Goal: Task Accomplishment & Management: Complete application form

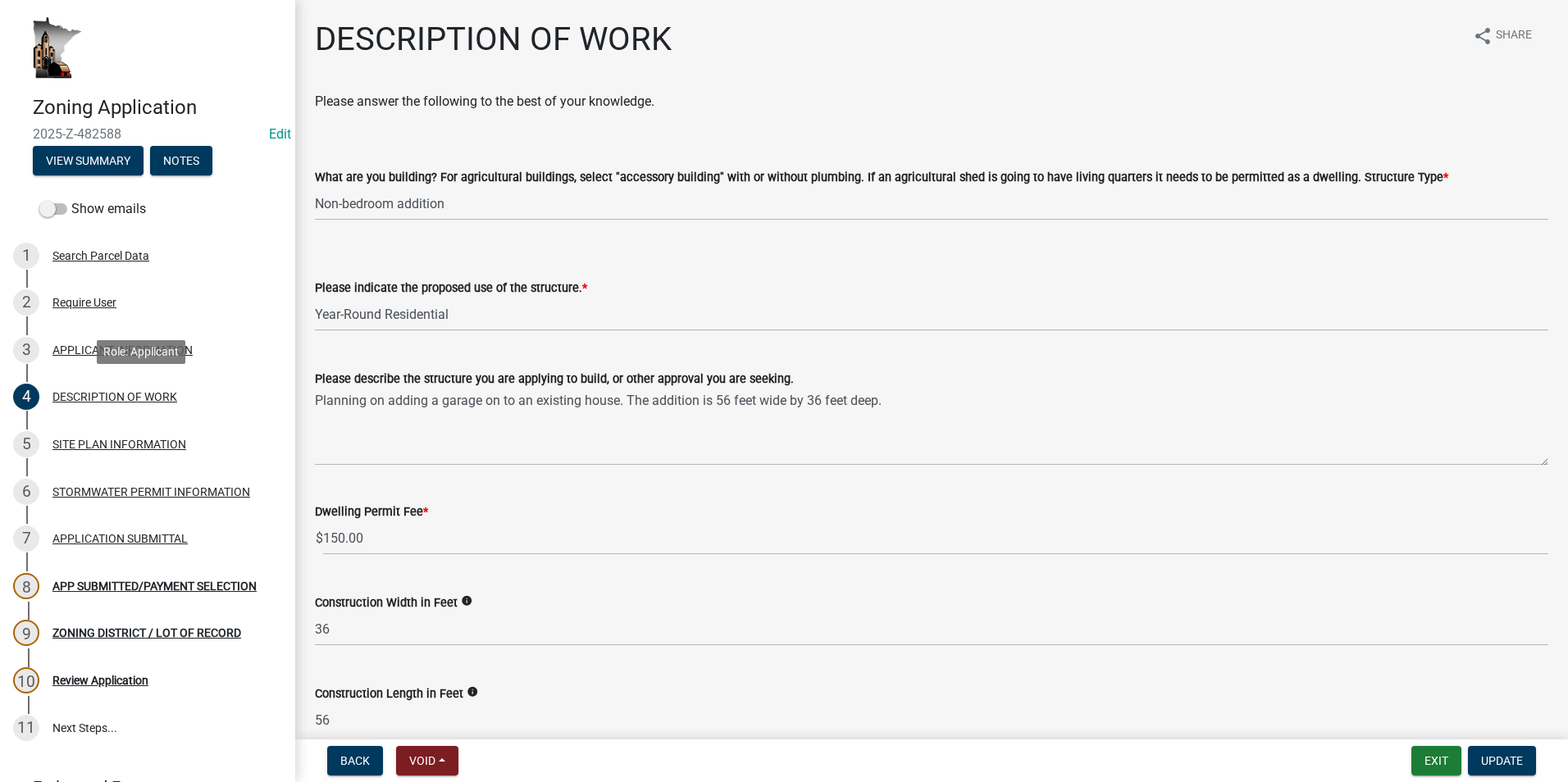
select select "1e8b9e39-32af-4c5f-bd41-70251607f6ea"
select select "ee49324e-6bbc-48fe-982e-4c2d7e8c1c0f"
select select "f9b7dd3b-3a38-45c4-aa8d-40d341efce99"
select select "07ce3bd5-44c8-48c7-a7da-ecbfde3ea753"
select select "865858fb-cec4-4771-ade1-629df977e661"
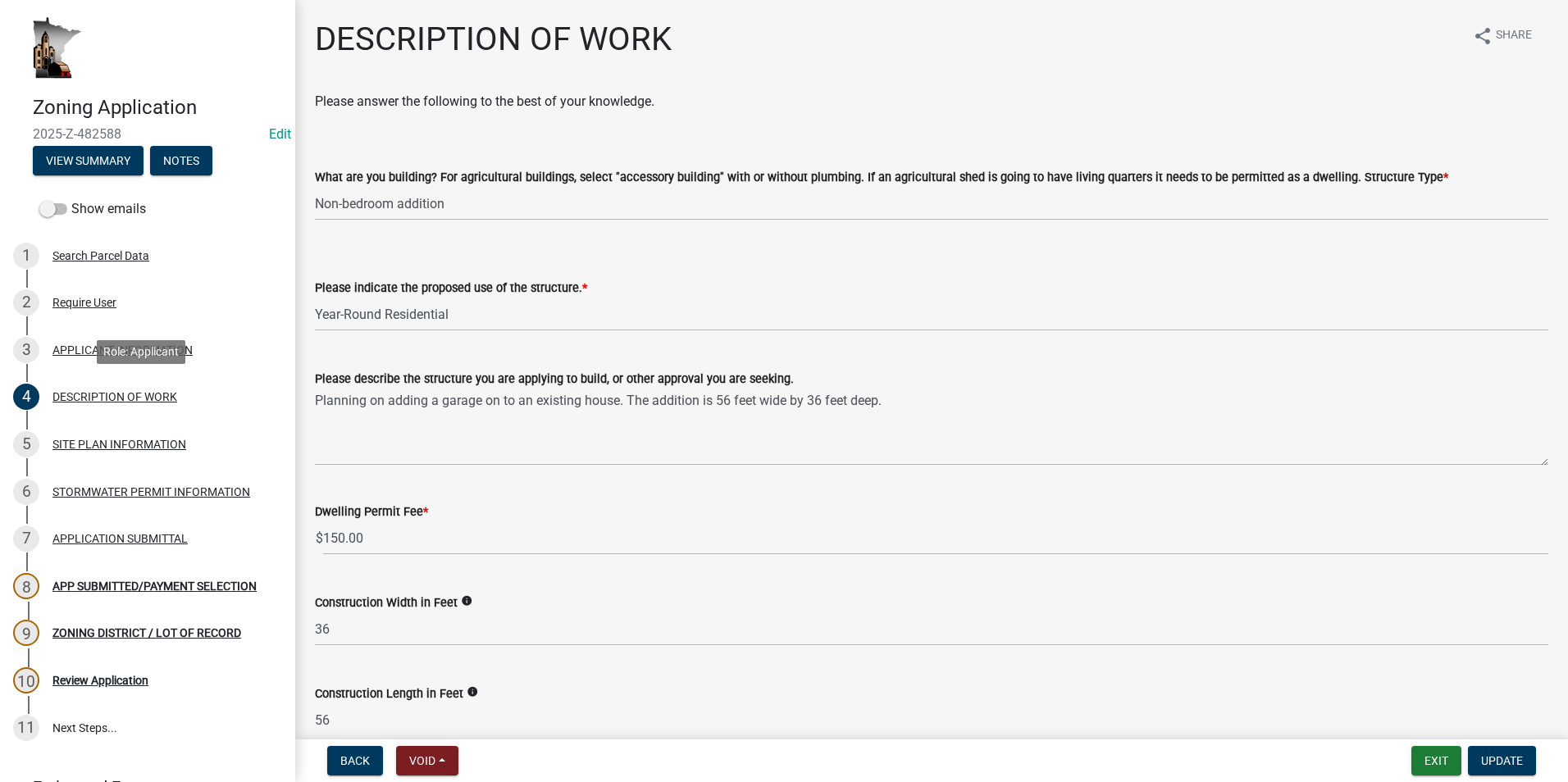
select select "c0af4bca-2ac9-43a4-954a-b6dfd2bb8fae"
select select "79149638-379e-4eb8-8707-a078303474c9"
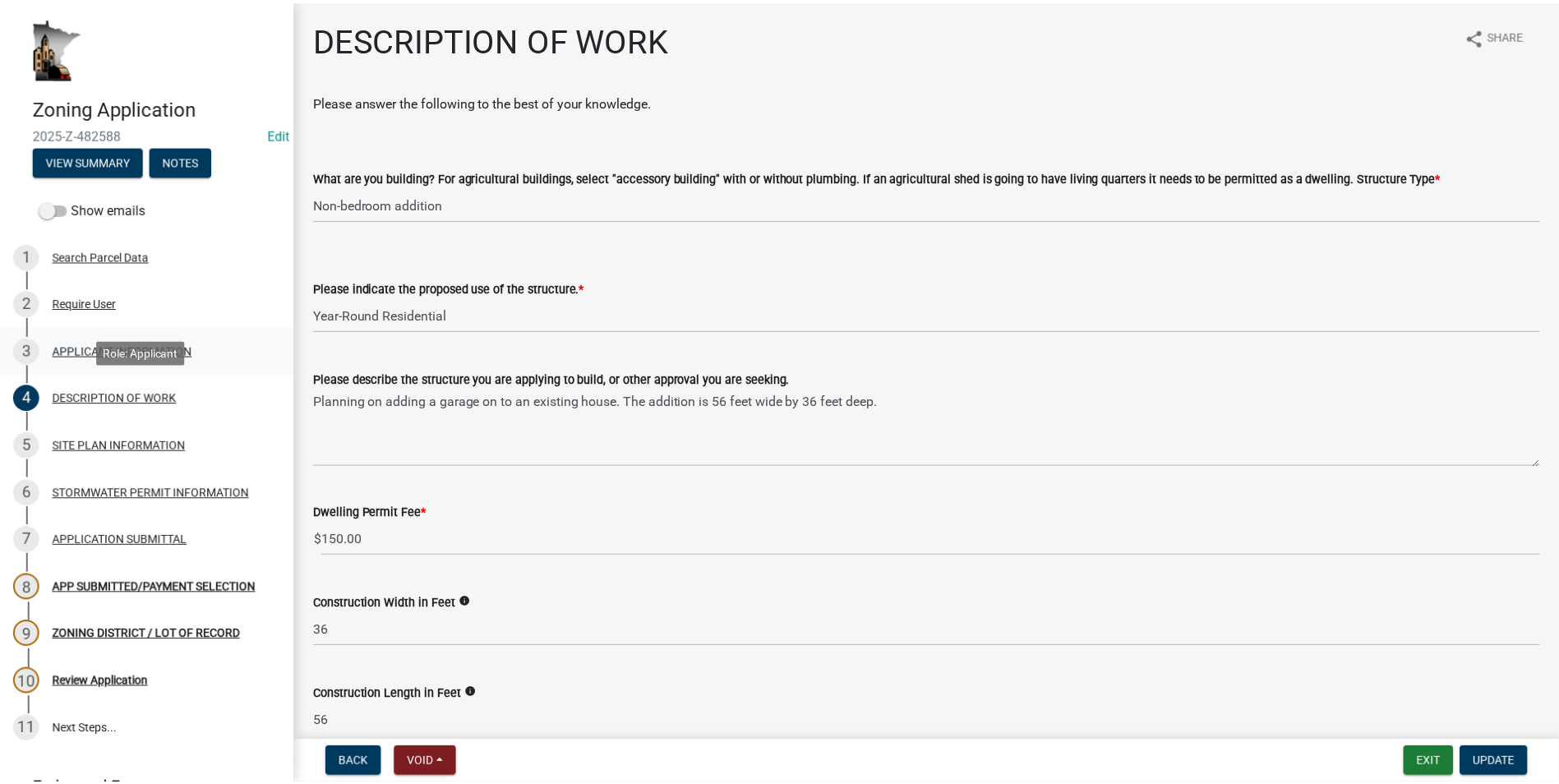
scroll to position [1092, 0]
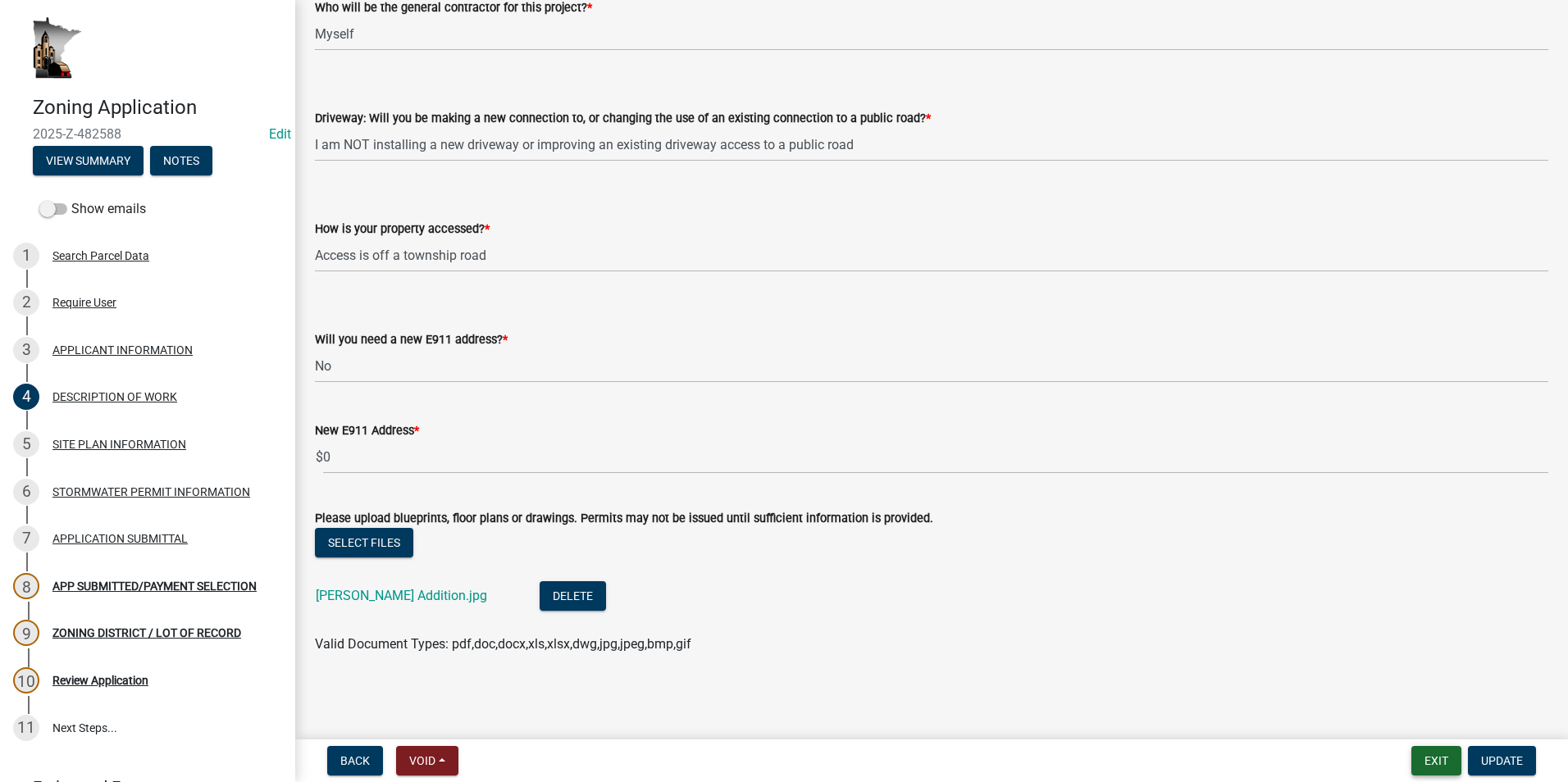
click at [1455, 756] on button "Exit" at bounding box center [1437, 761] width 50 height 30
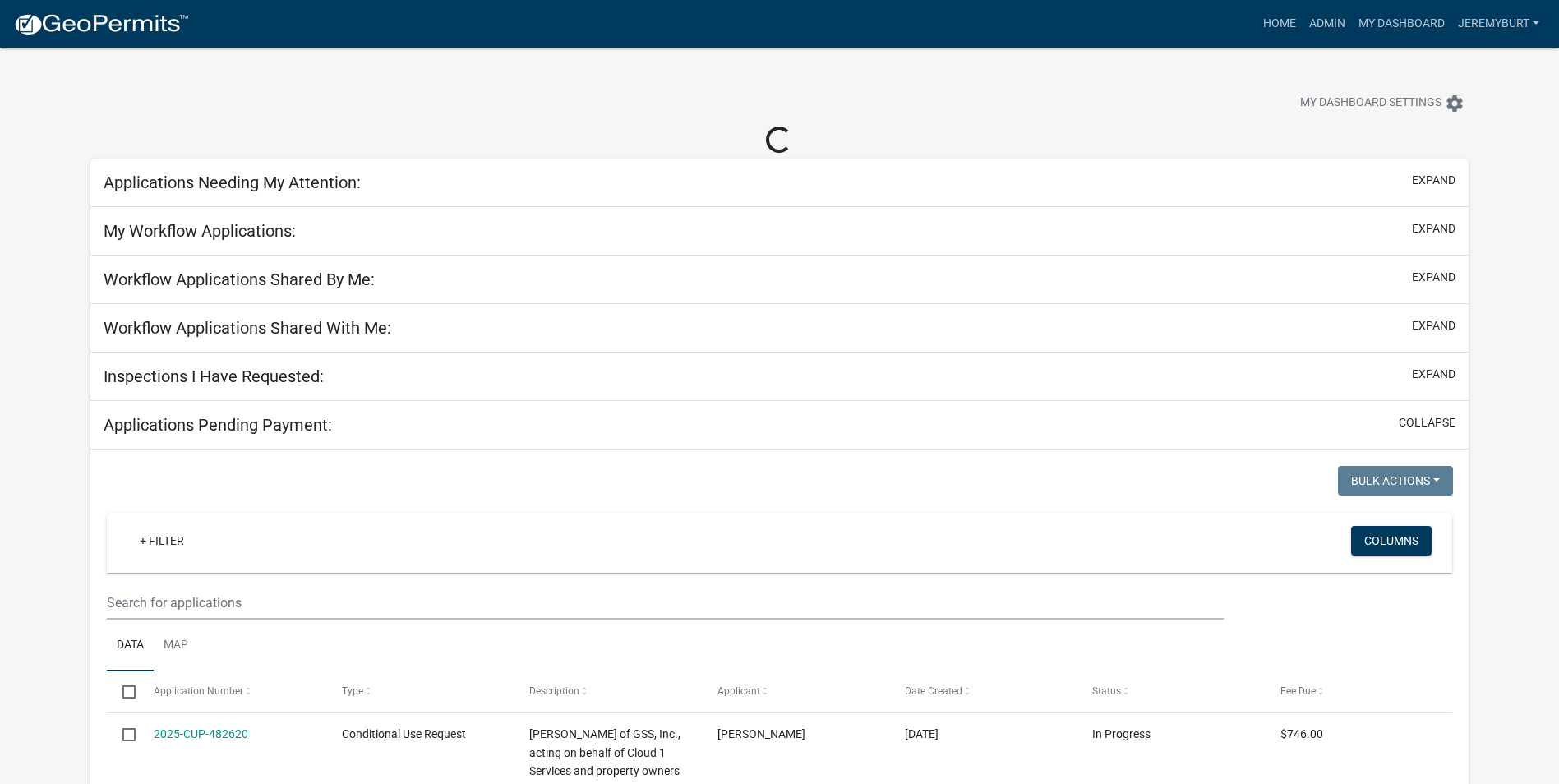
select select "2: 50"
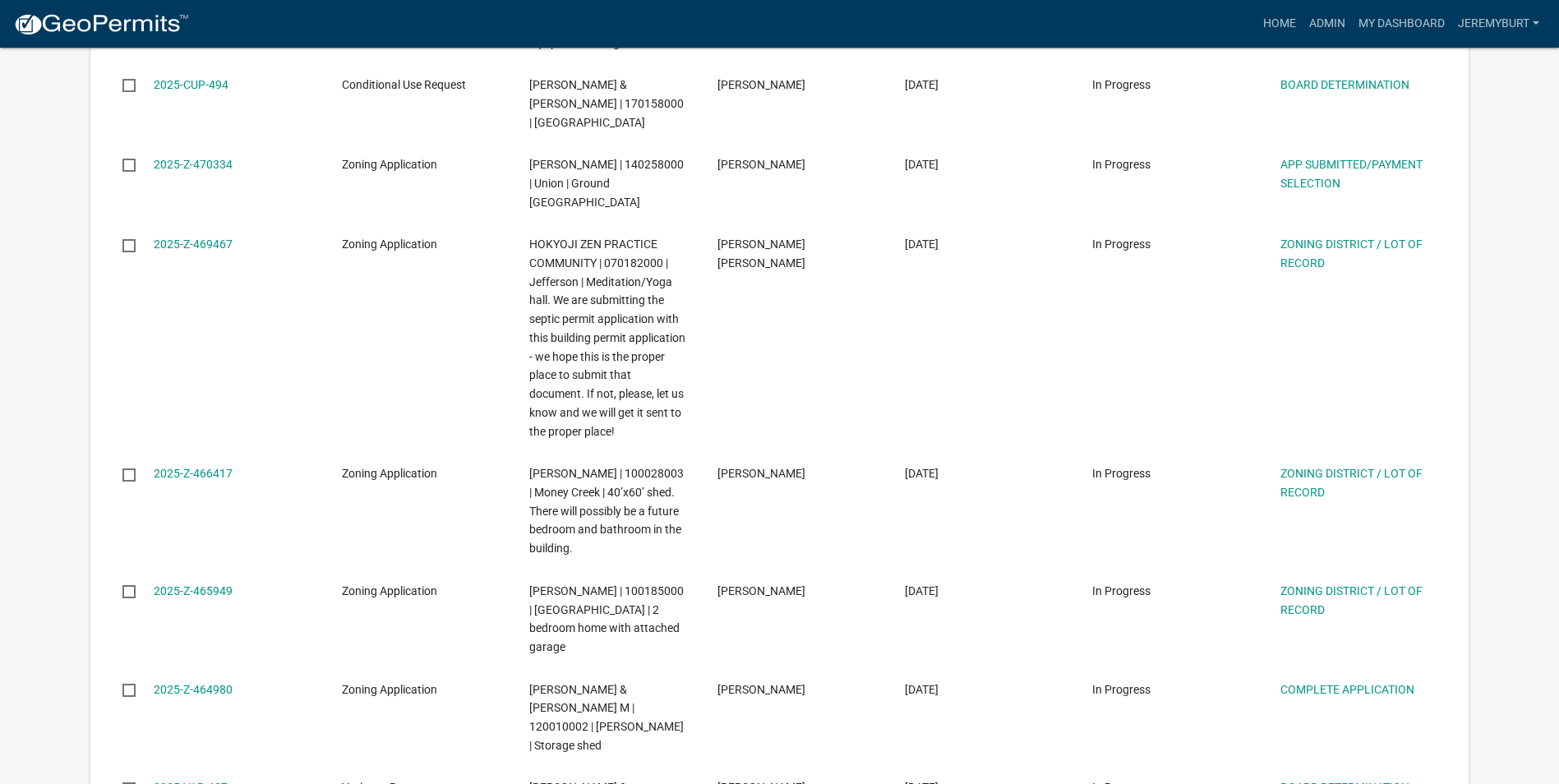
scroll to position [3127, 0]
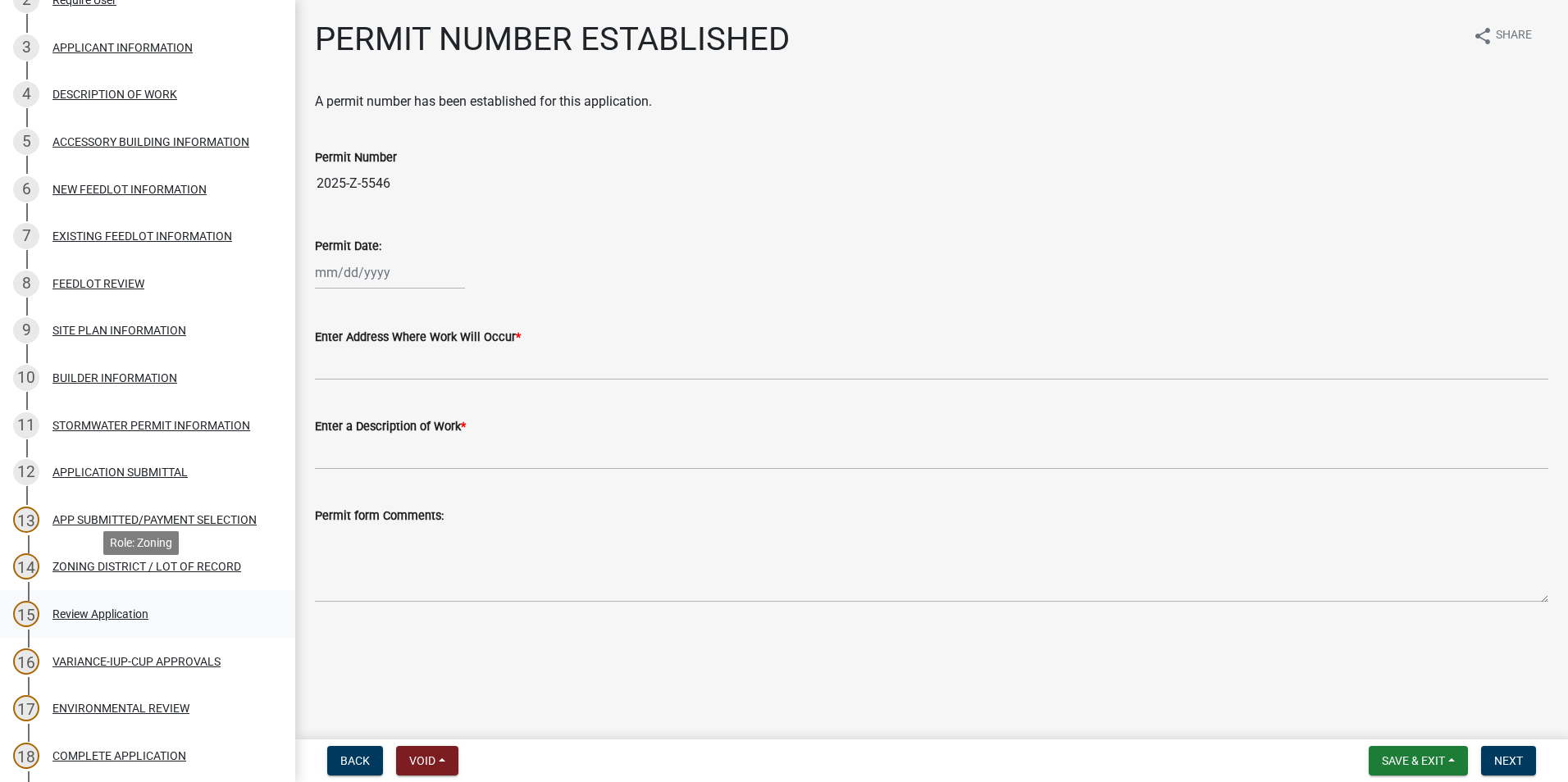
scroll to position [328, 0]
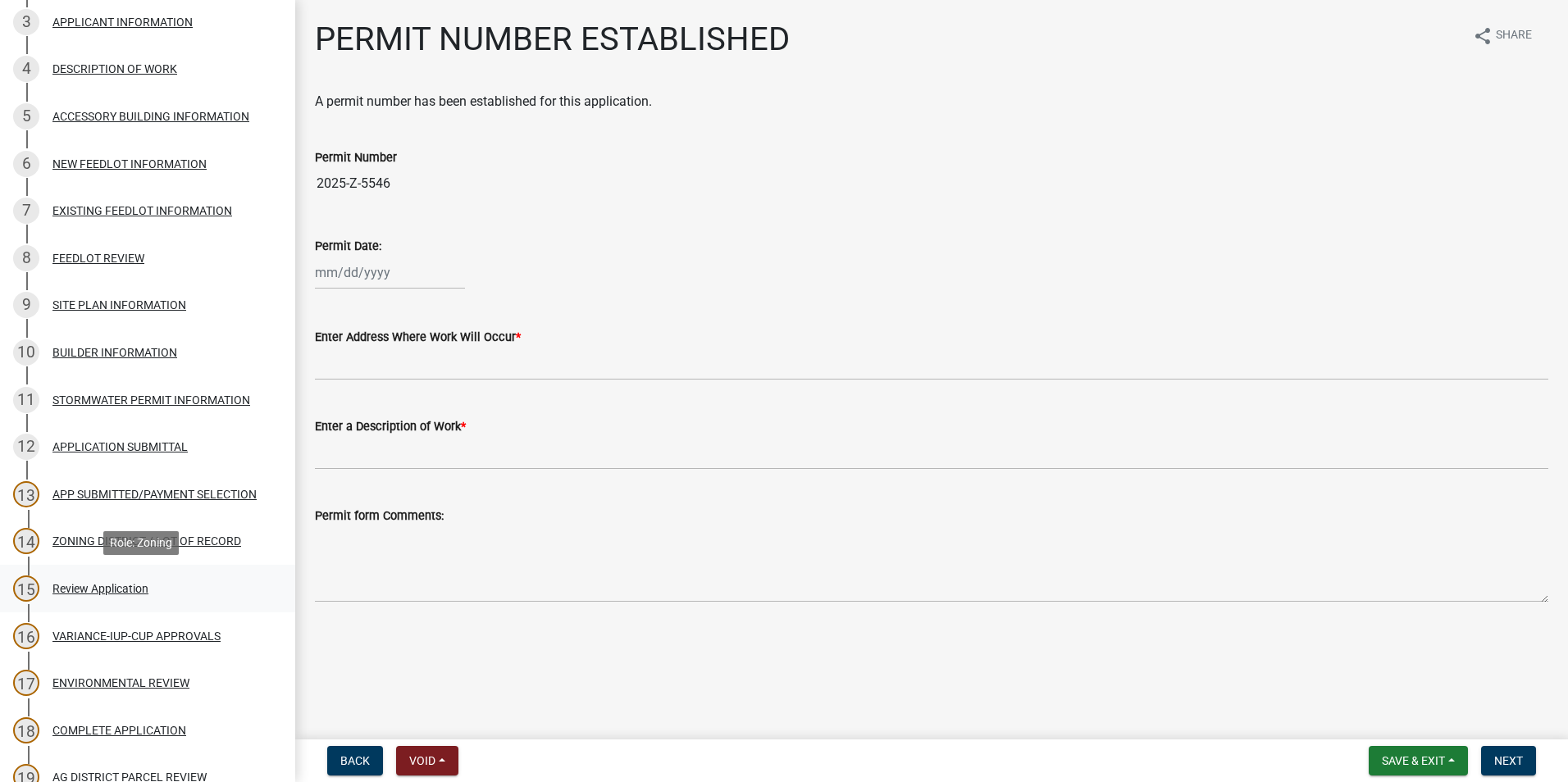
click at [127, 583] on div "Review Application" at bounding box center [100, 589] width 96 height 12
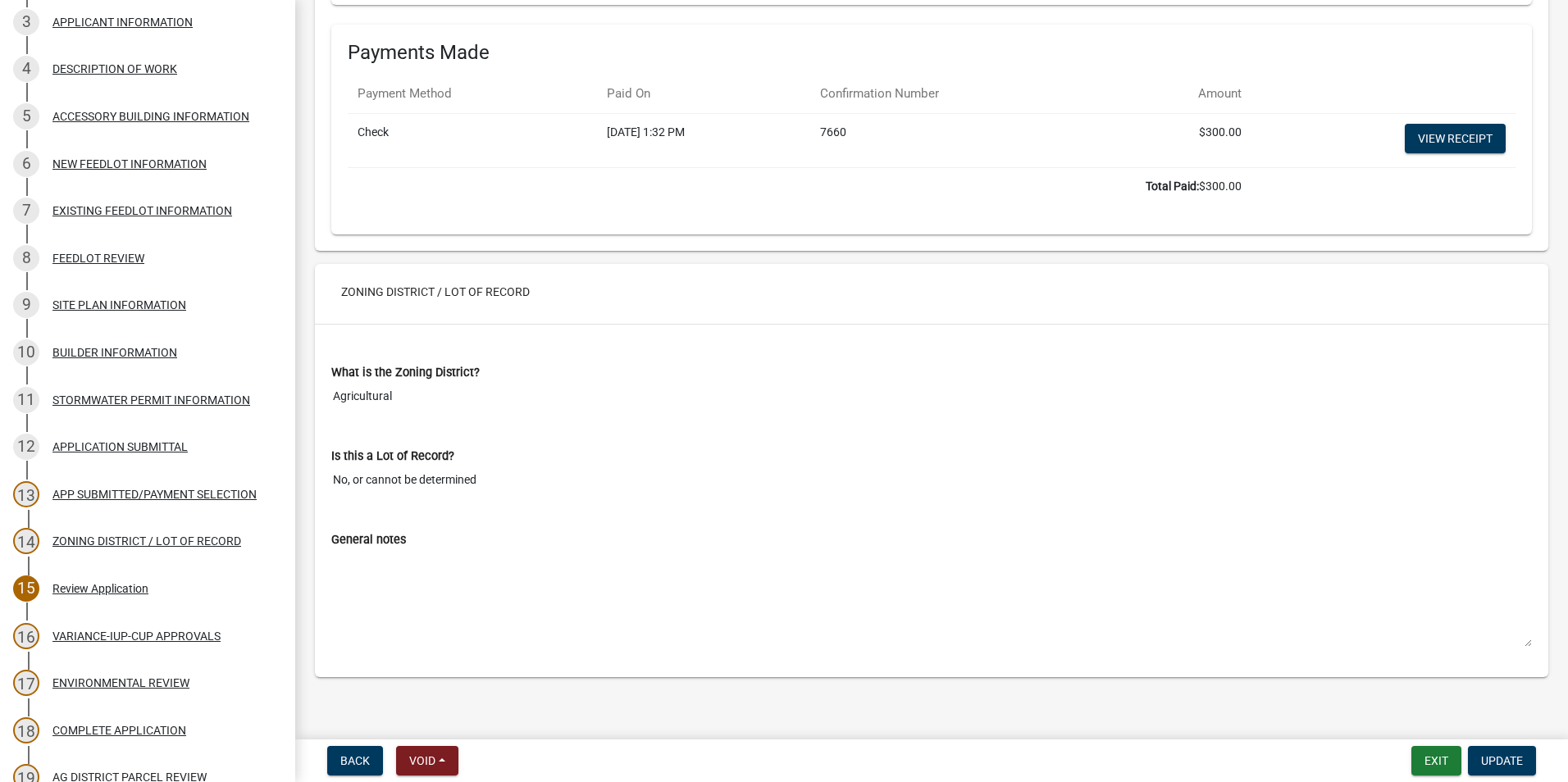
scroll to position [10152, 0]
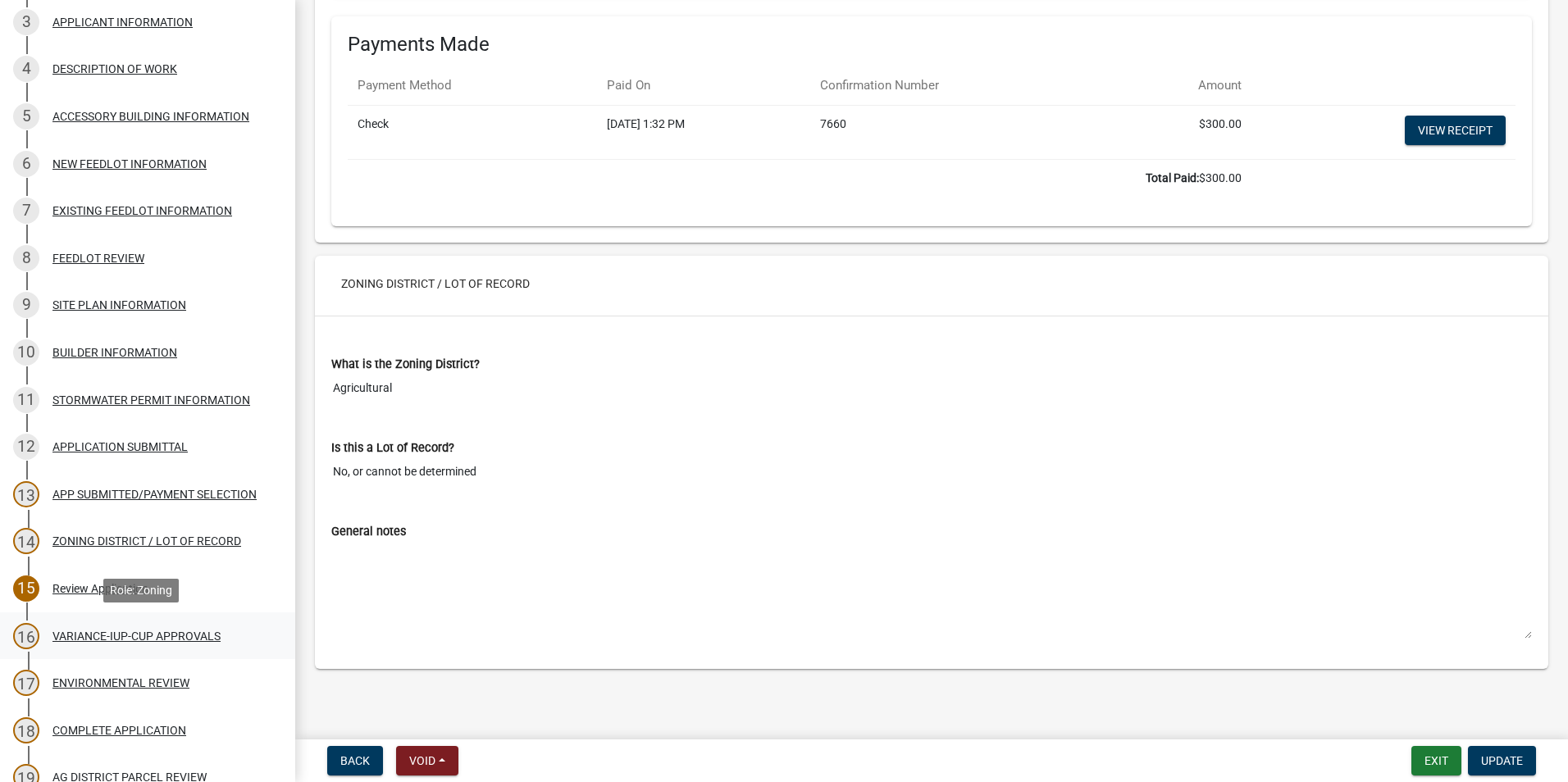
click at [185, 635] on div "VARIANCE-IUP-CUP APPROVALS" at bounding box center [136, 636] width 168 height 12
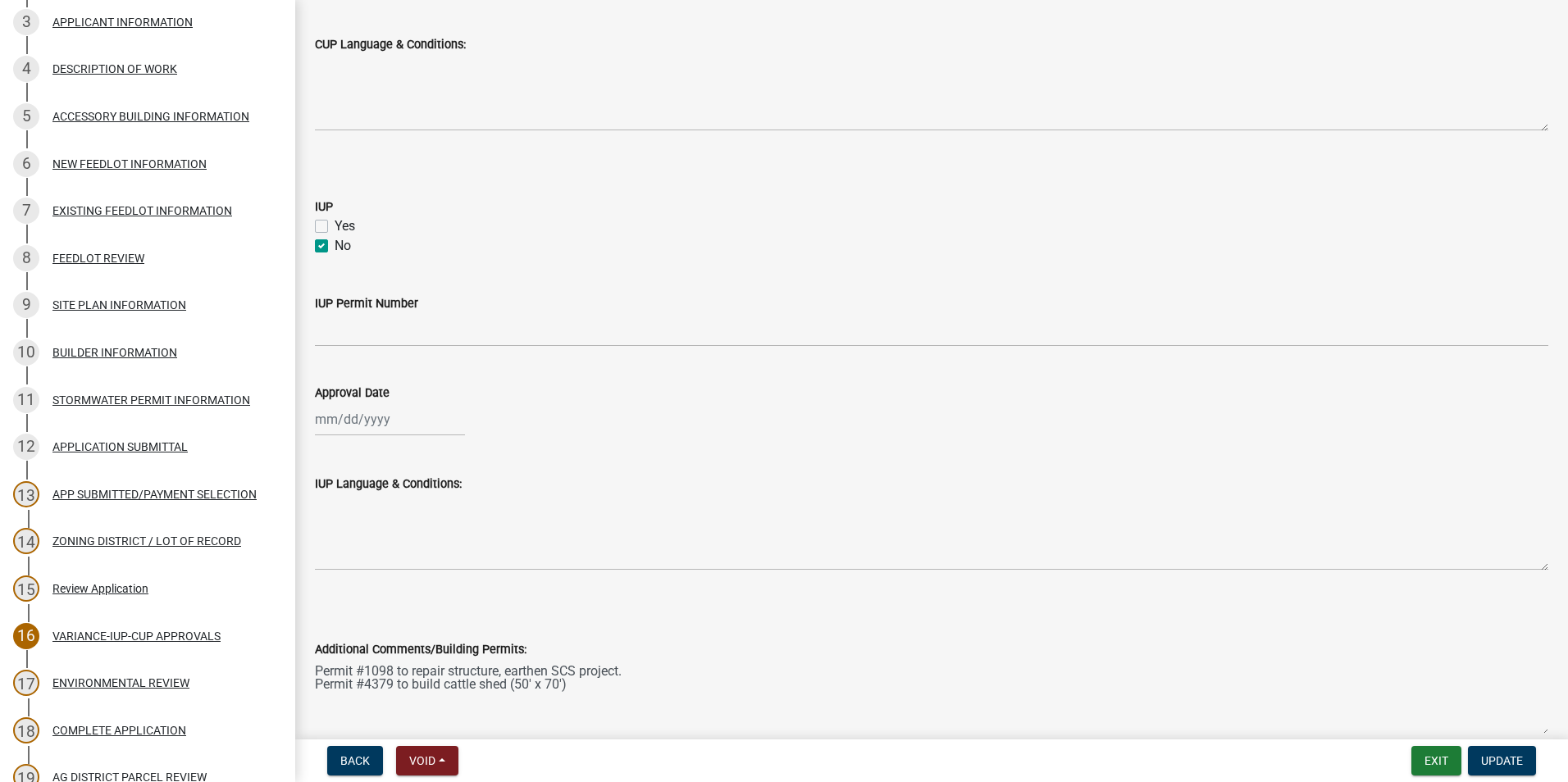
scroll to position [900, 0]
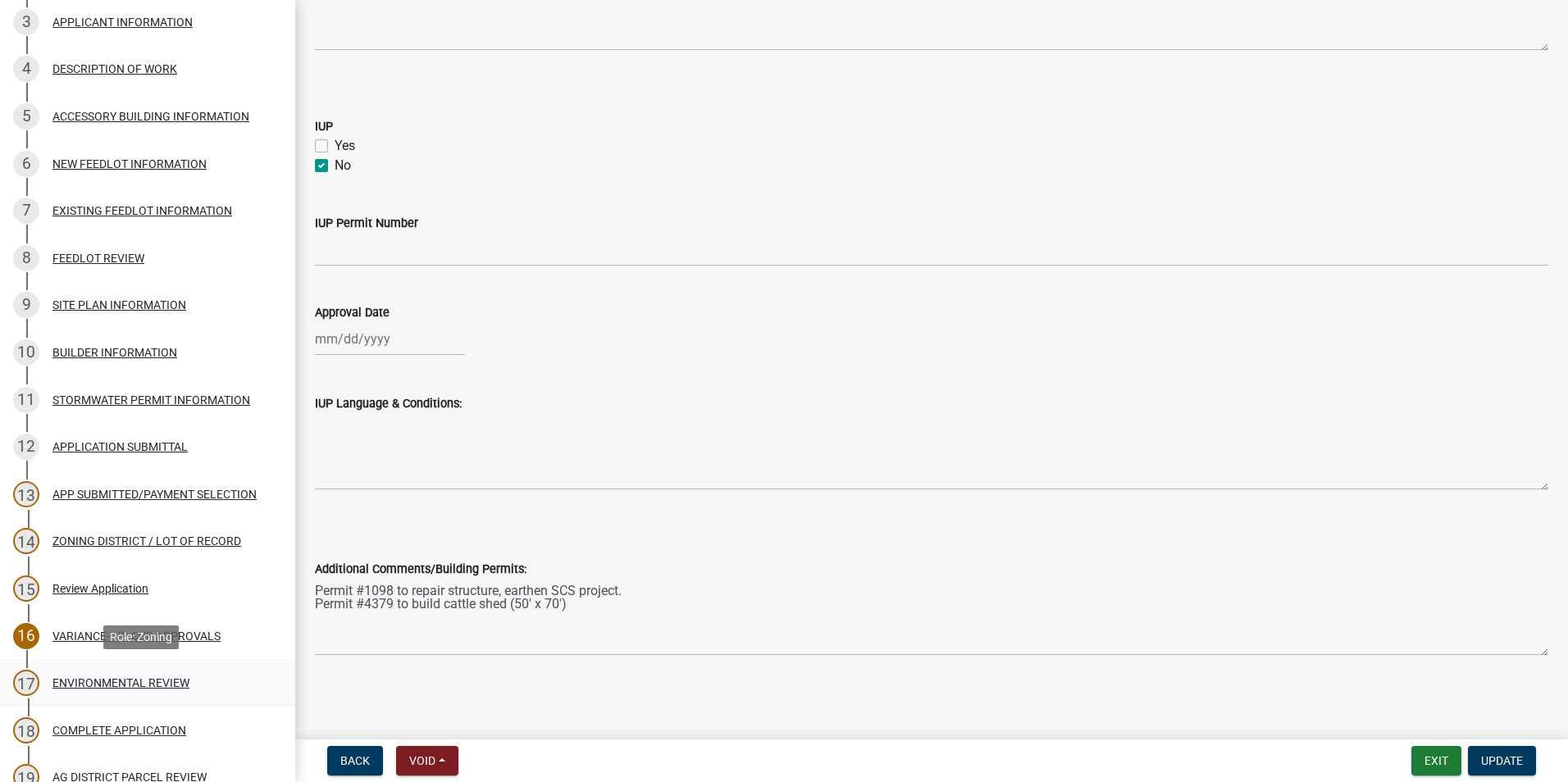
click at [164, 675] on div "17 ENVIRONMENTAL REVIEW" at bounding box center [141, 683] width 256 height 27
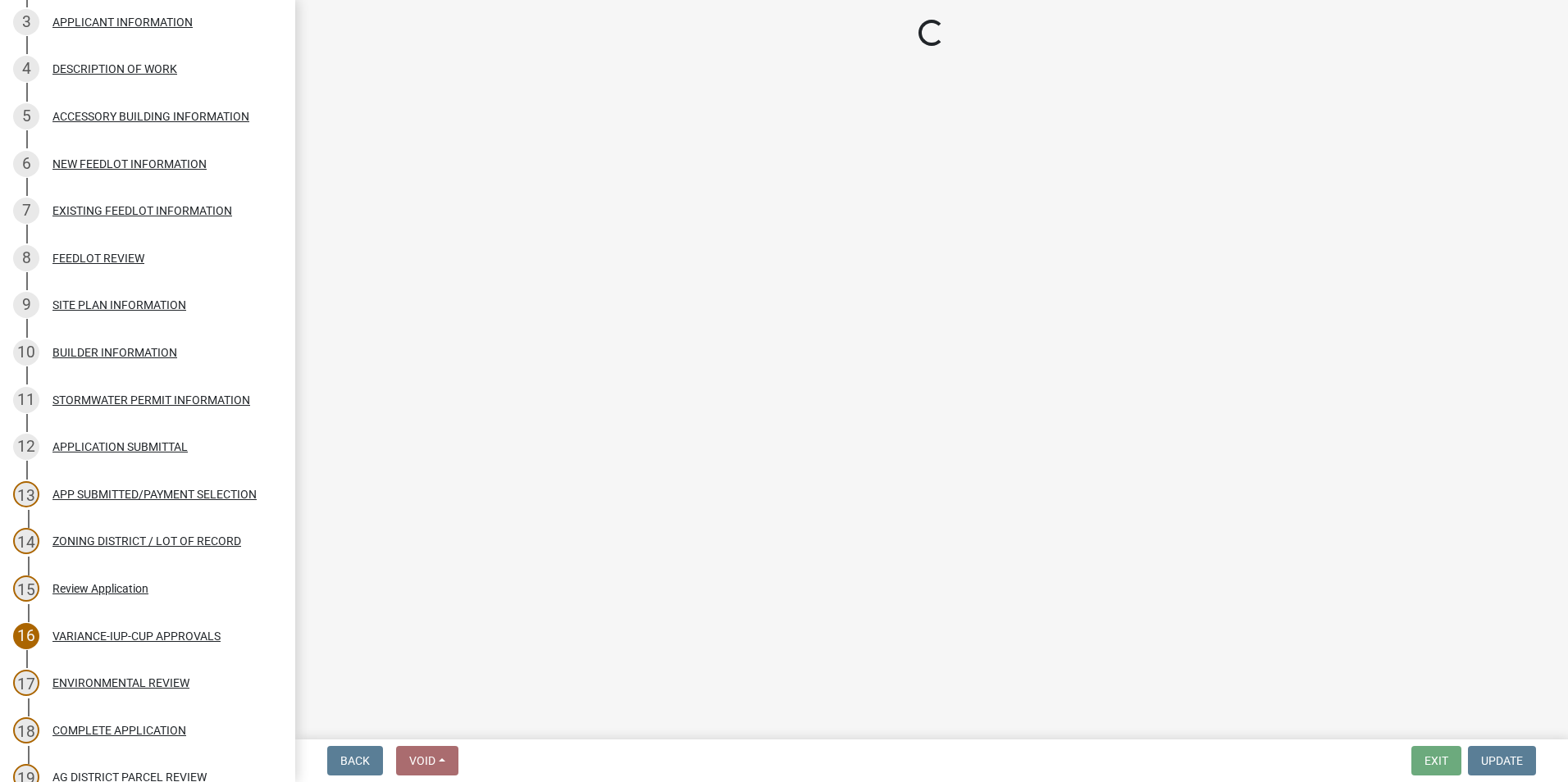
select select "c14f3f92-6027-430f-9764-3519d5e348ac"
select select "7aca1538-656d-4041-bc9c-0502696c1fa3"
select select "8e2ba76a-b56b-4d4d-8fa8-e6743832b006"
select select "209d5a7c-fc04-460f-9e53-7d7e4ca27463"
select select "68254632-9f58-4a36-9049-00844d6a793c"
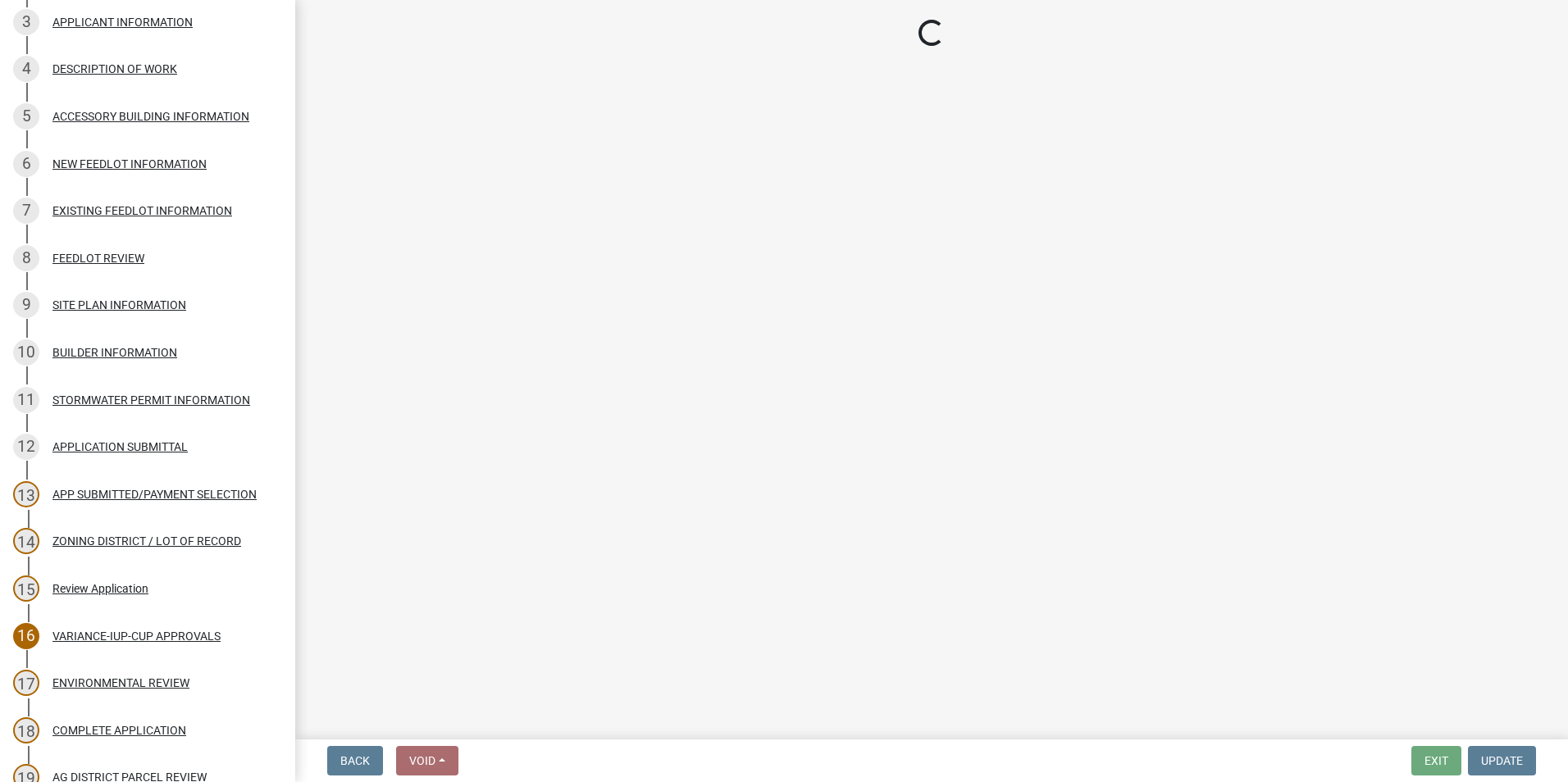
select select "294fbb0f-ef92-492d-a55d-6ae48f2d4023"
select select "5727336e-9a20-4bd2-a6f3-e7484509ff9a"
select select "e7961d78-4f82-4ea0-a075-1f680d90960e"
select select "8c70e245-dd90-46b4-bc6d-16ce3603621c"
select select "c0fe89da-e6be-4440-b09b-6bf401eca5d4"
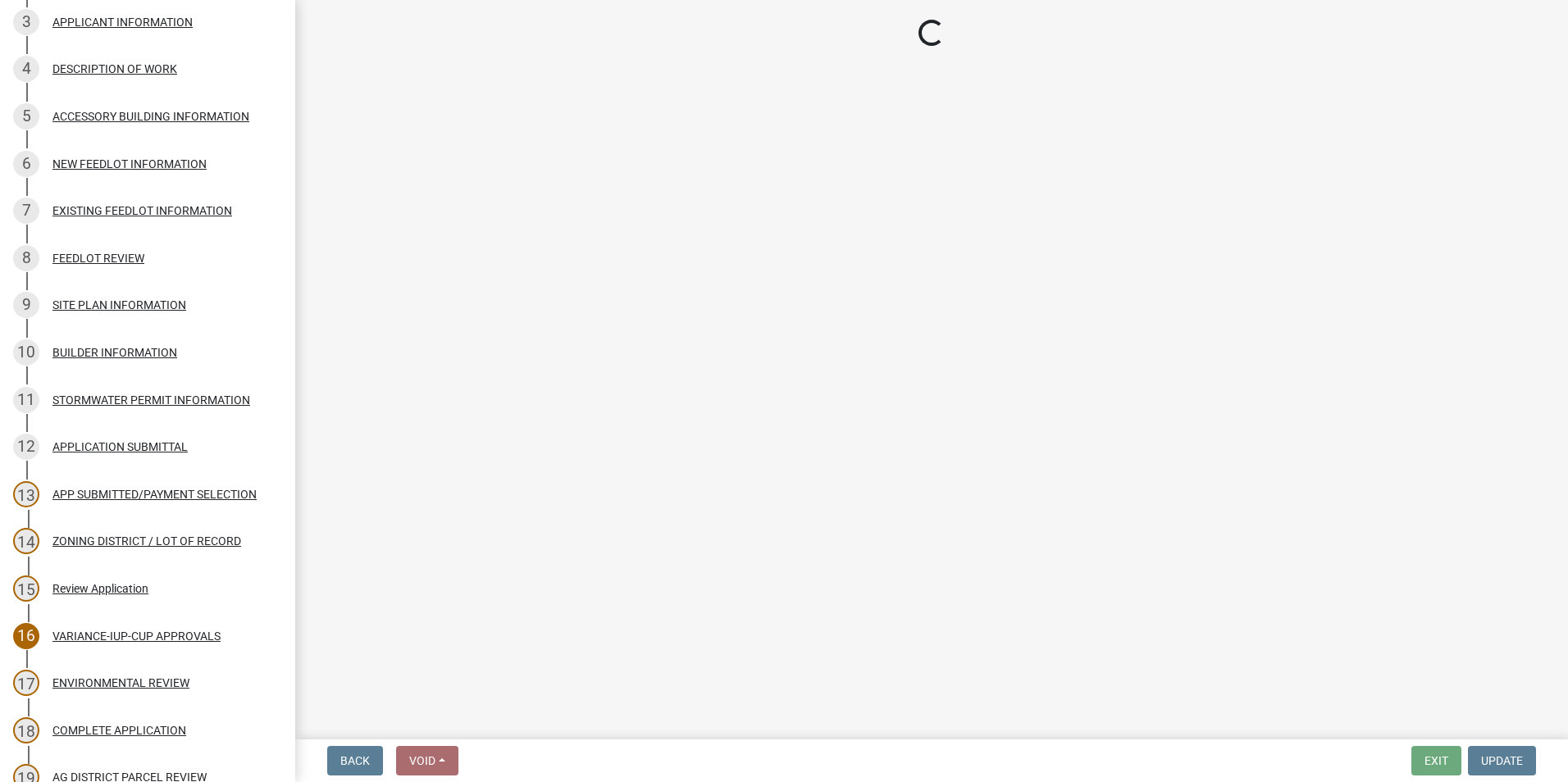
select select "cc045de0-ead4-414c-a886-12e51f2bc4aa"
select select "c55ed237-4e75-4d9e-9e6e-534c544ae652"
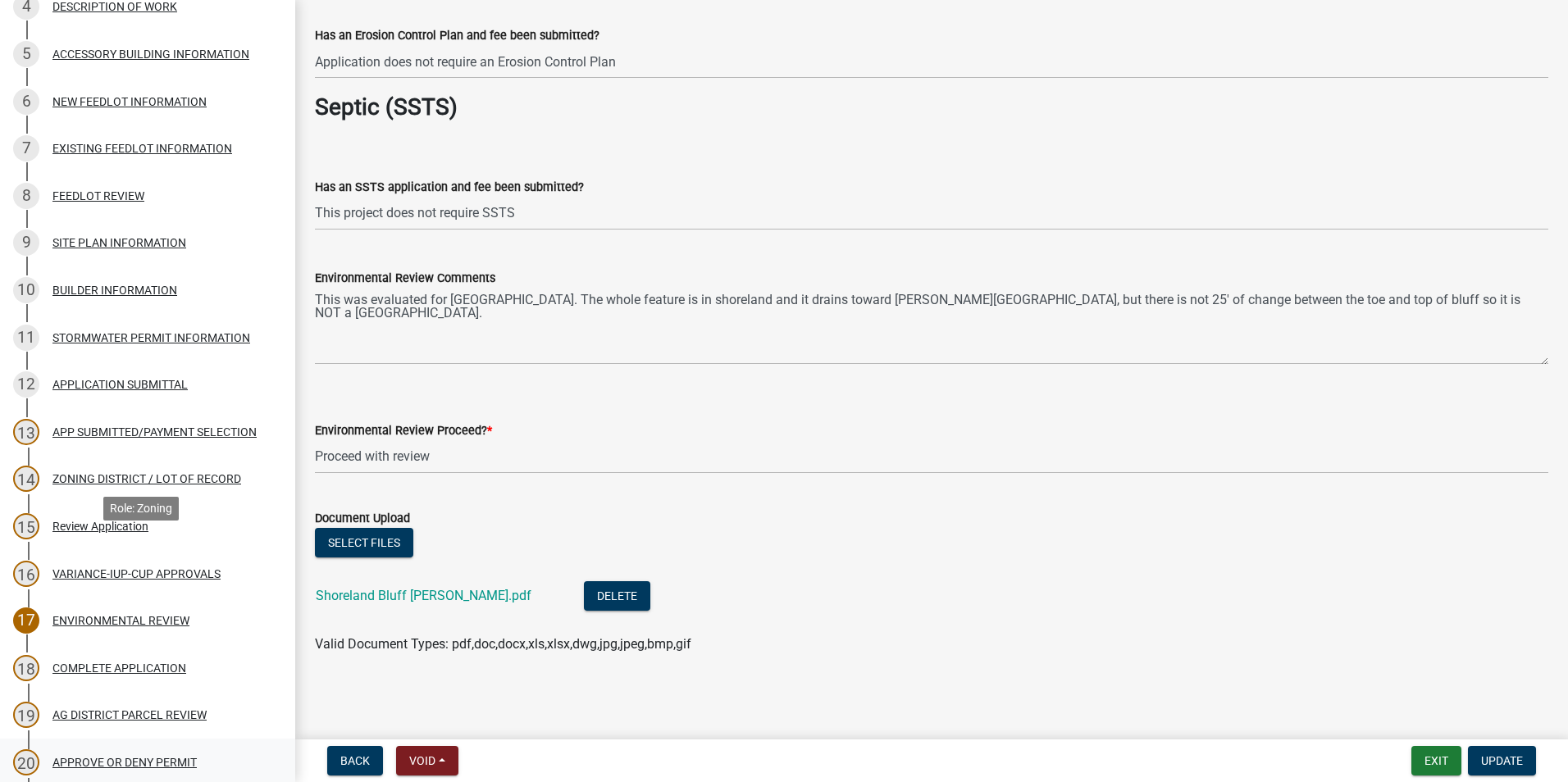
scroll to position [574, 0]
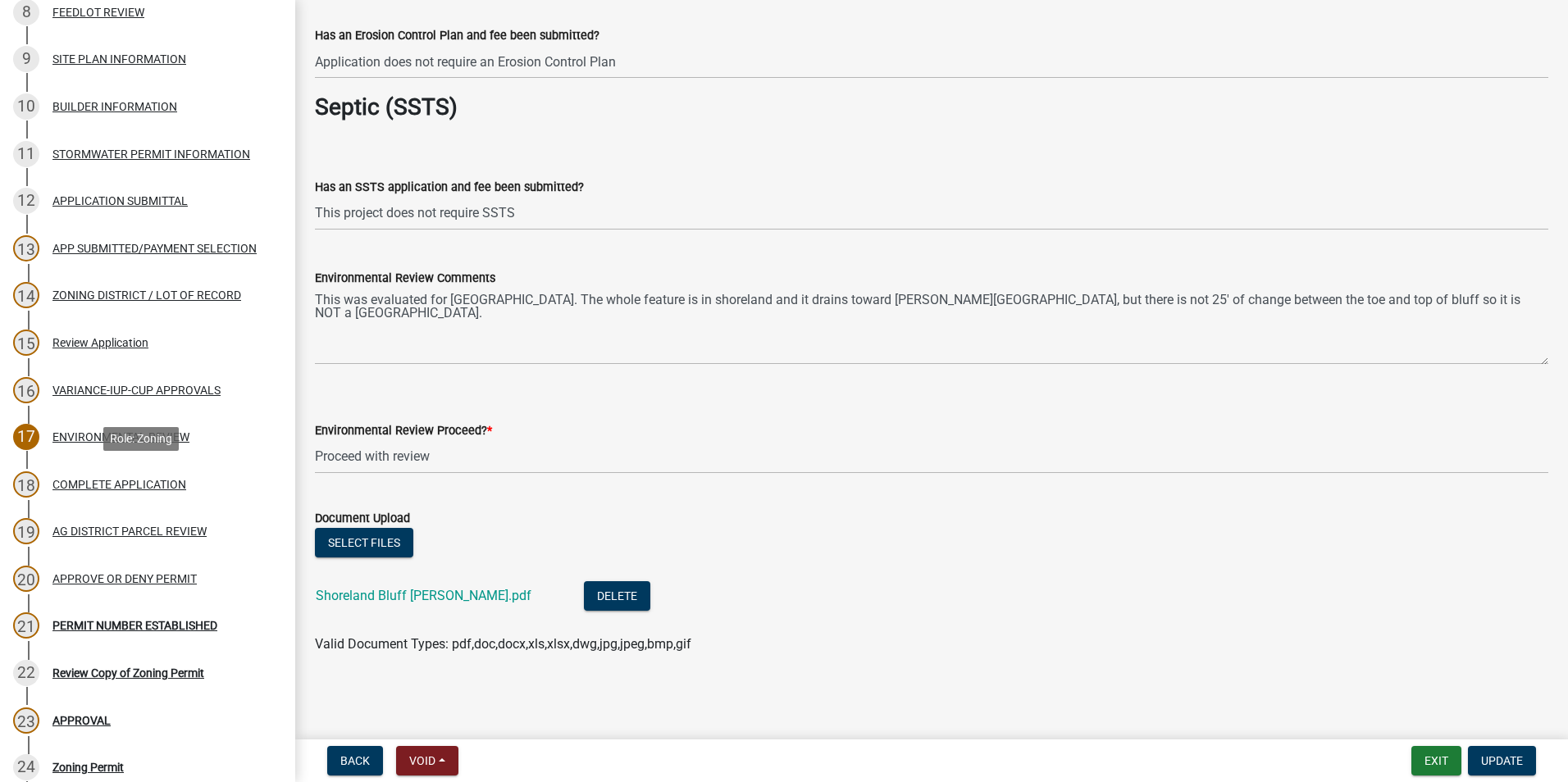
click at [109, 485] on div "COMPLETE APPLICATION" at bounding box center [119, 485] width 134 height 12
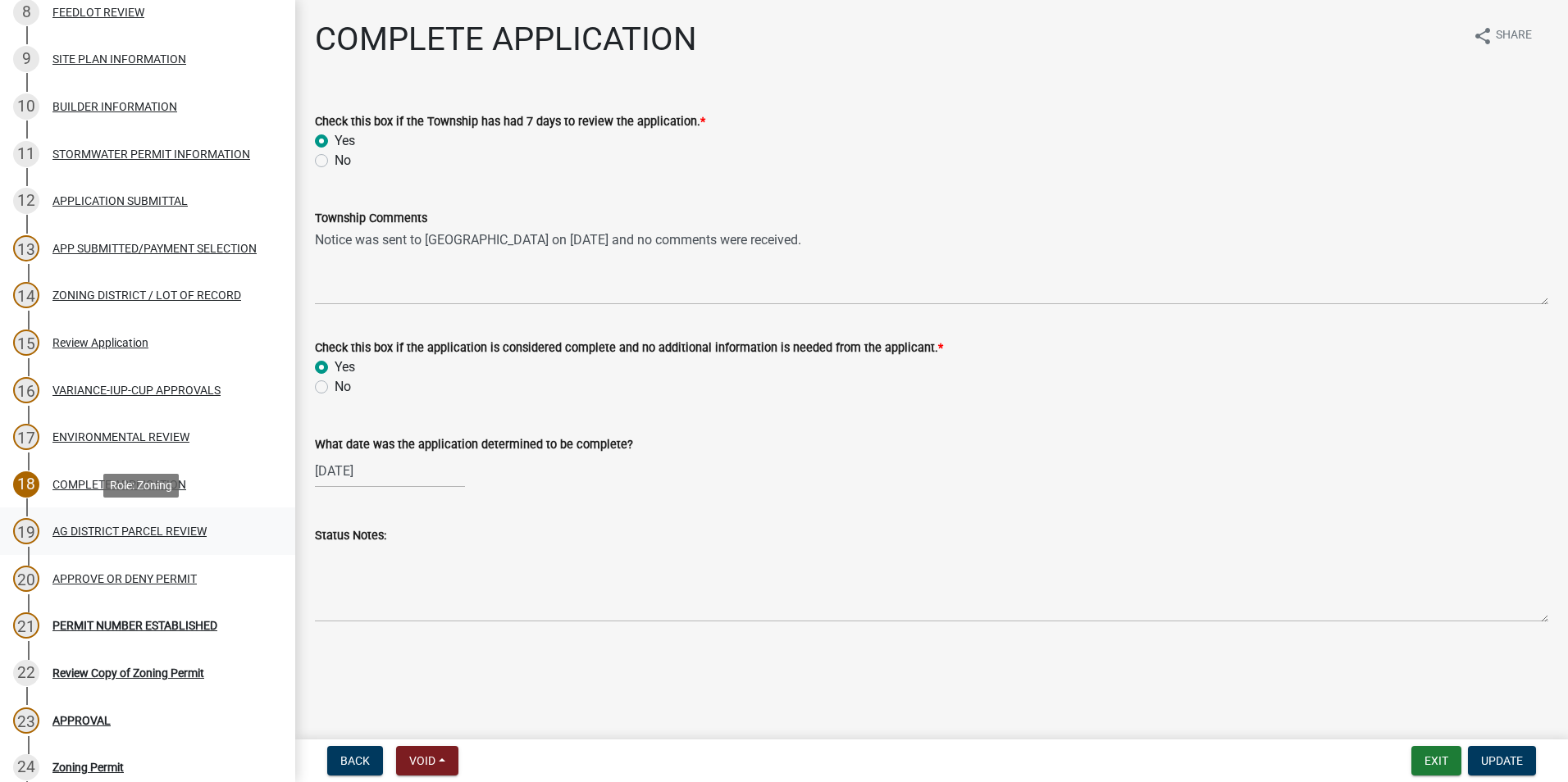
click at [66, 529] on div "AG DISTRICT PARCEL REVIEW" at bounding box center [130, 531] width 154 height 12
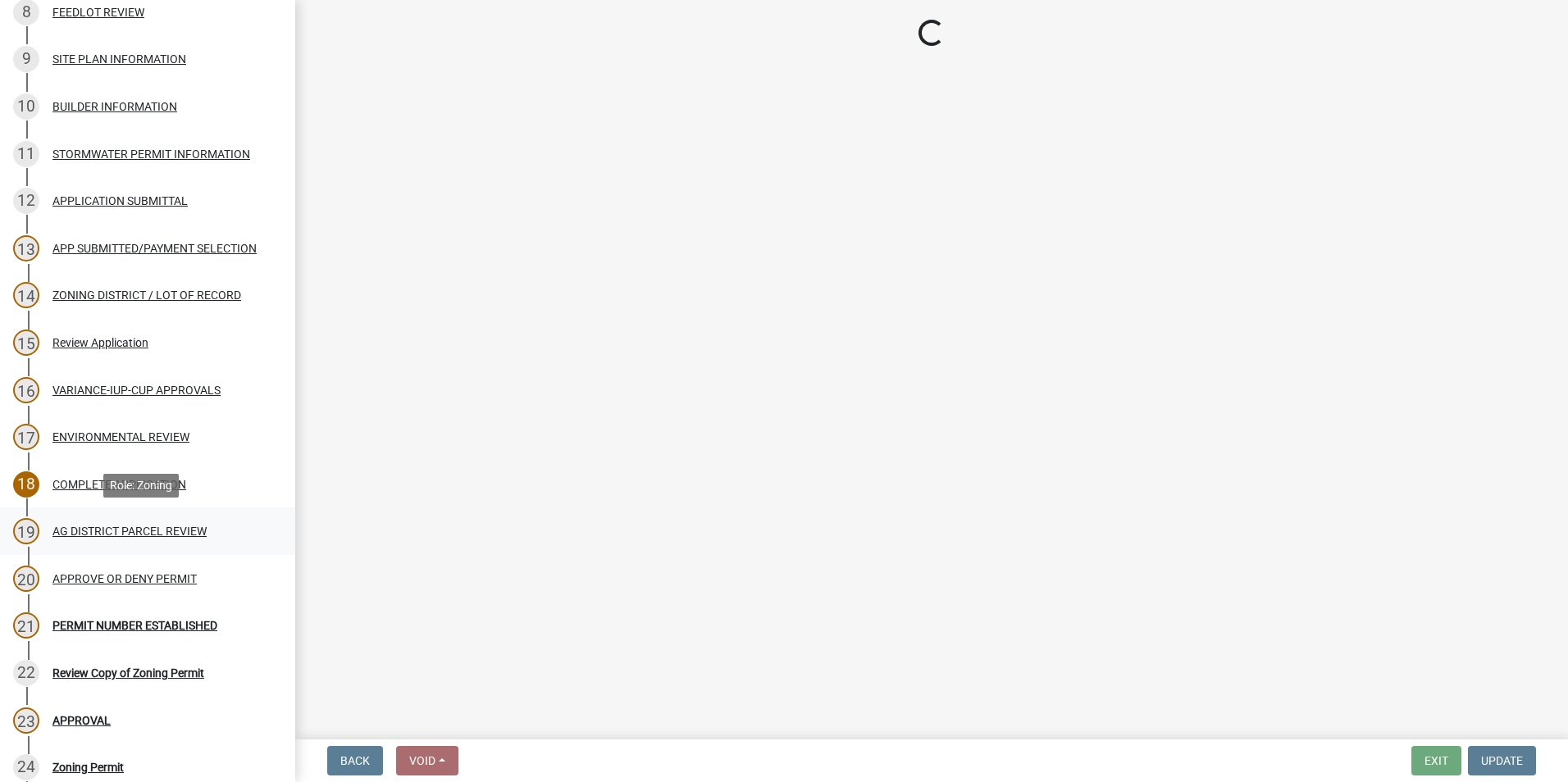
select select "fe23c68f-3976-40fb-92de-7ec6f88d0010"
select select "c27f3562-6487-48b9-bb79-d53cdb3b0a36"
select select "11f84c91-8ab9-4d12-b3eb-da8ee5526d2f"
select select "3e342f75-9fb1-4b8c-bbeb-47cfa96347ca"
select select "c756e23e-ff22-4e58-8178-2621bc441b49"
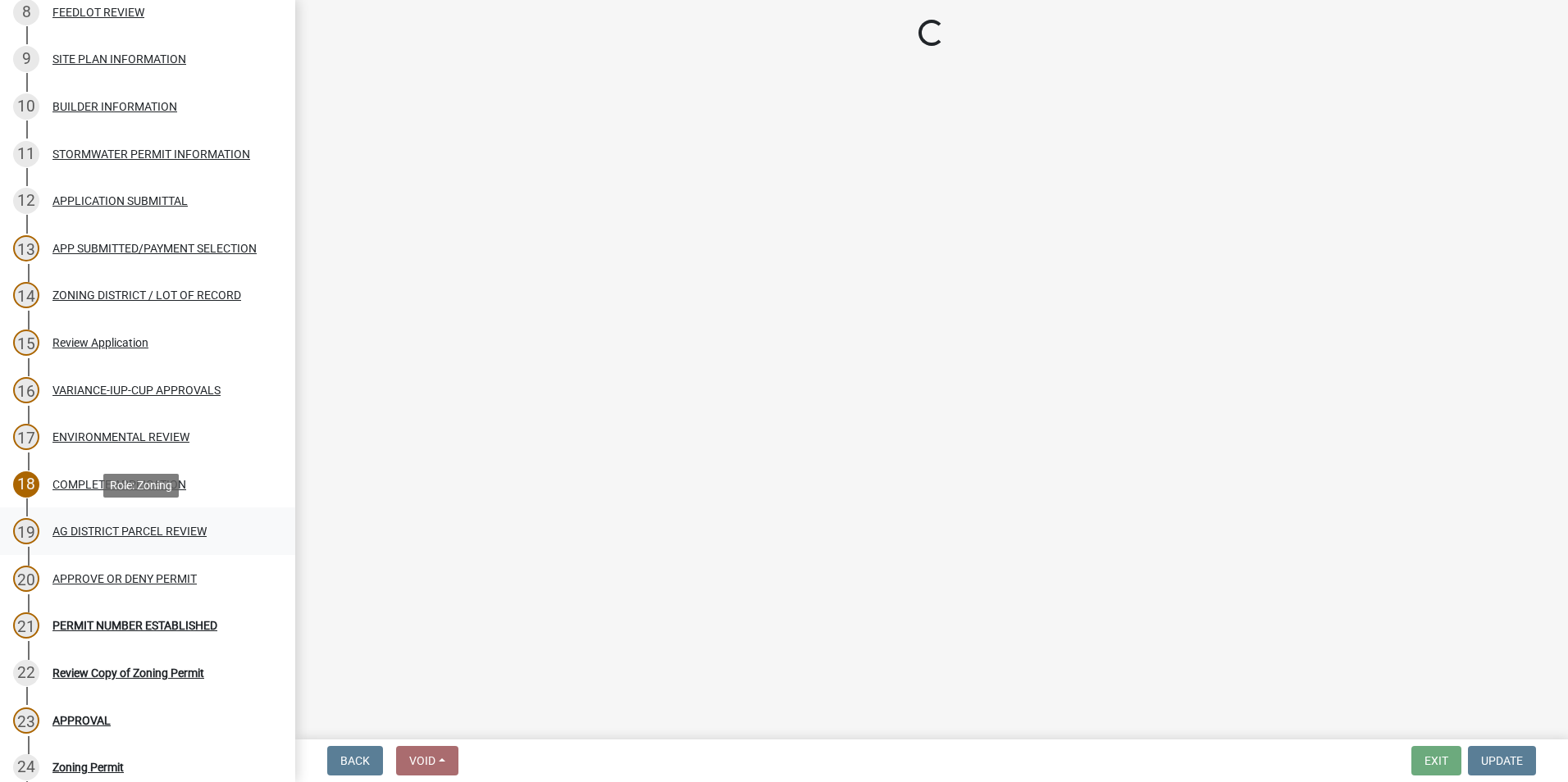
select select "93514e09-9993-4aea-b530-60a9708c3e74"
select select "a045efff-9645-47c6-b046-89cf1e905dd6"
select select "aa1ca06f-8d34-4542-998d-1b6ccdc96445"
select select "f47993c2-143f-42b0-843f-88b20baa7a0f"
select select "010a36e8-78ab-47dd-88f8-ccc0edf139b8"
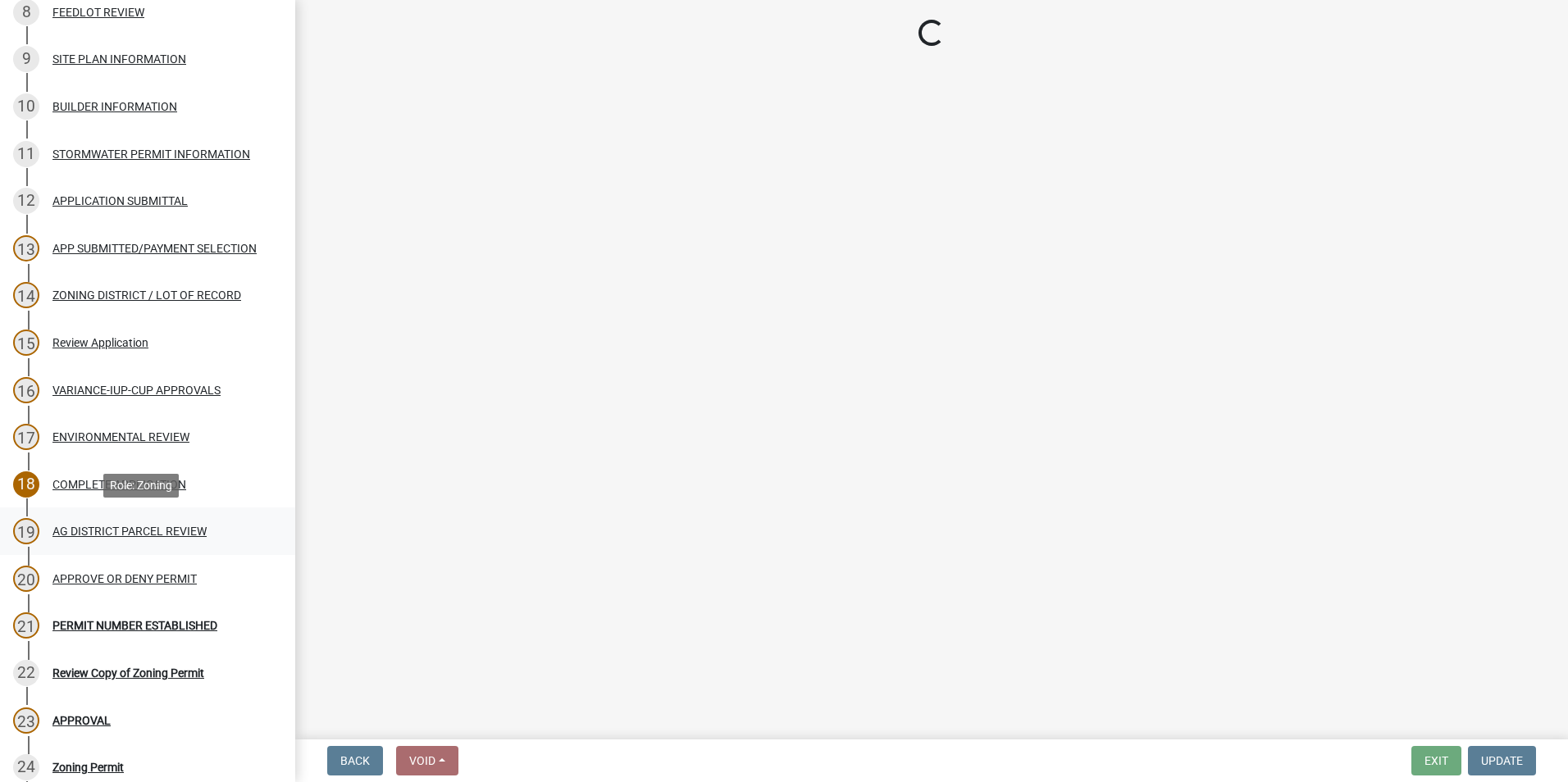
select select "617636dc-6122-45c9-991a-bd8b90cb2b24"
select select "a9ce9e2b-a26e-4782-922d-09df730091ad"
select select "be49bf27-167c-4383-b137-854eb09e2cec"
select select "6e389f70-961b-4b78-9c47-c422b69289d9"
select select "1e0d970e-6746-4216-b065-d6933a69b3fa"
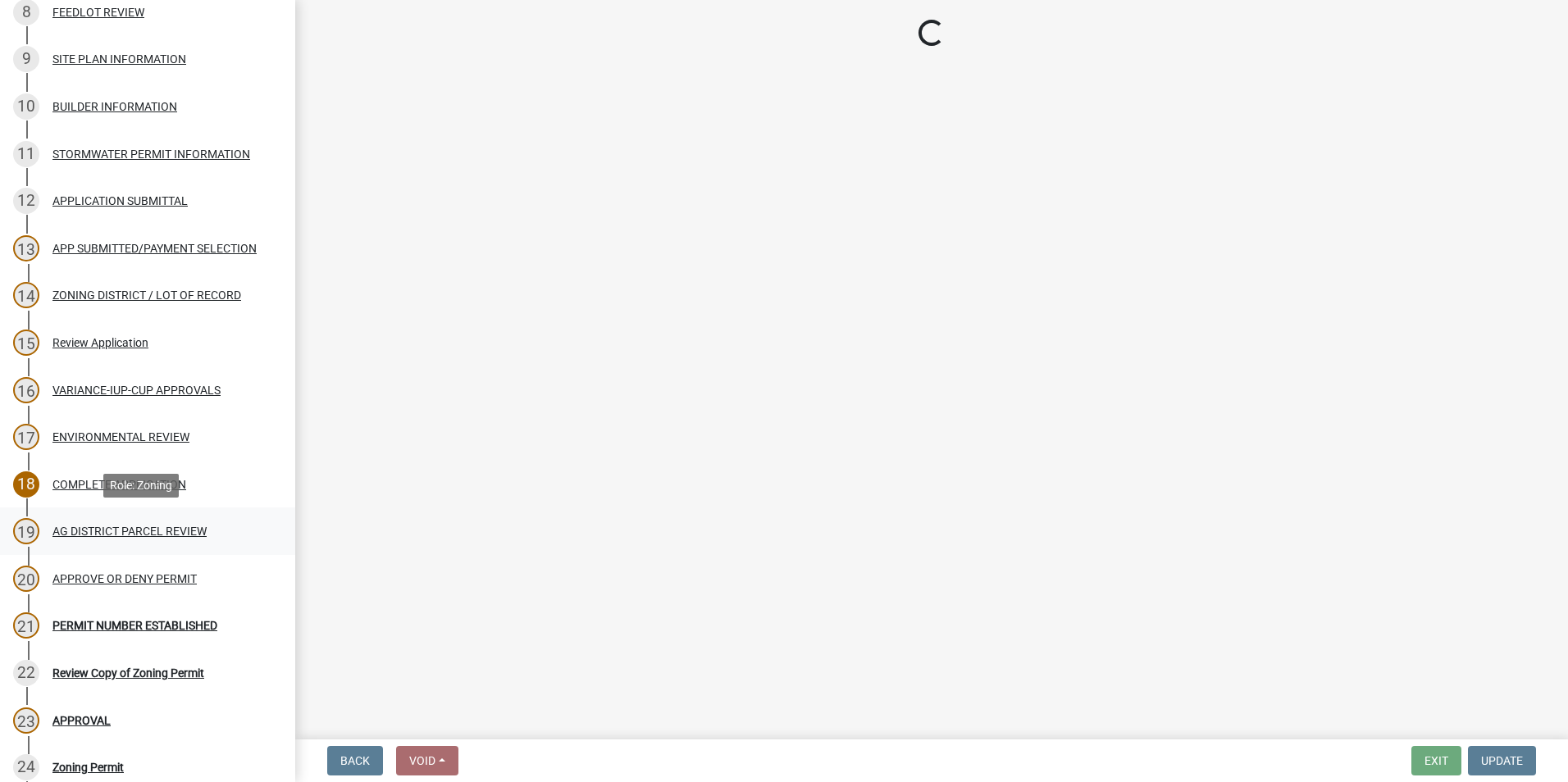
select select "44b75d30-e230-4ce0-8c0f-1ddadfe5cfb2"
select select "6d223645-95f1-4b70-a074-2c09099ea196"
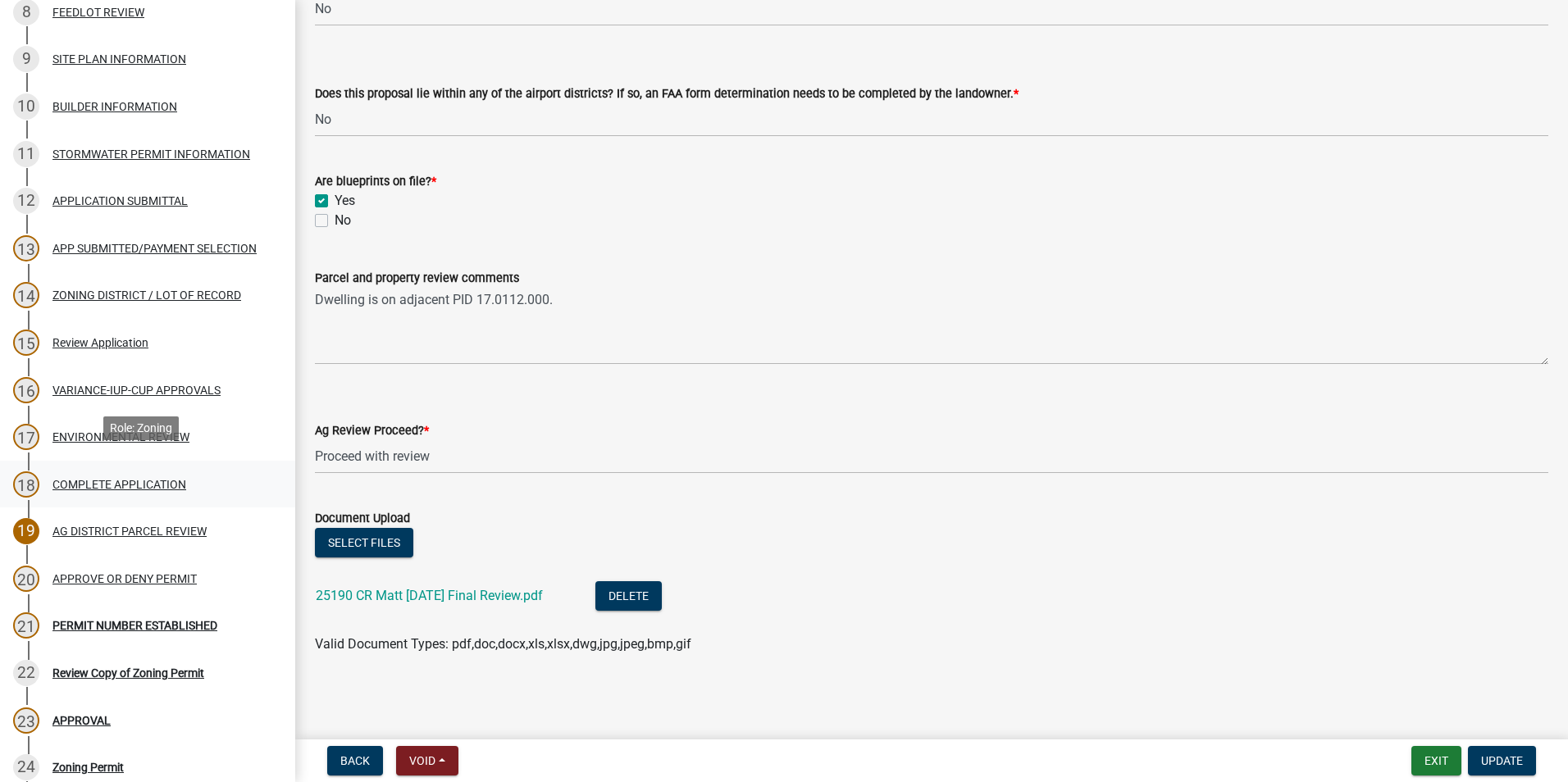
scroll to position [656, 0]
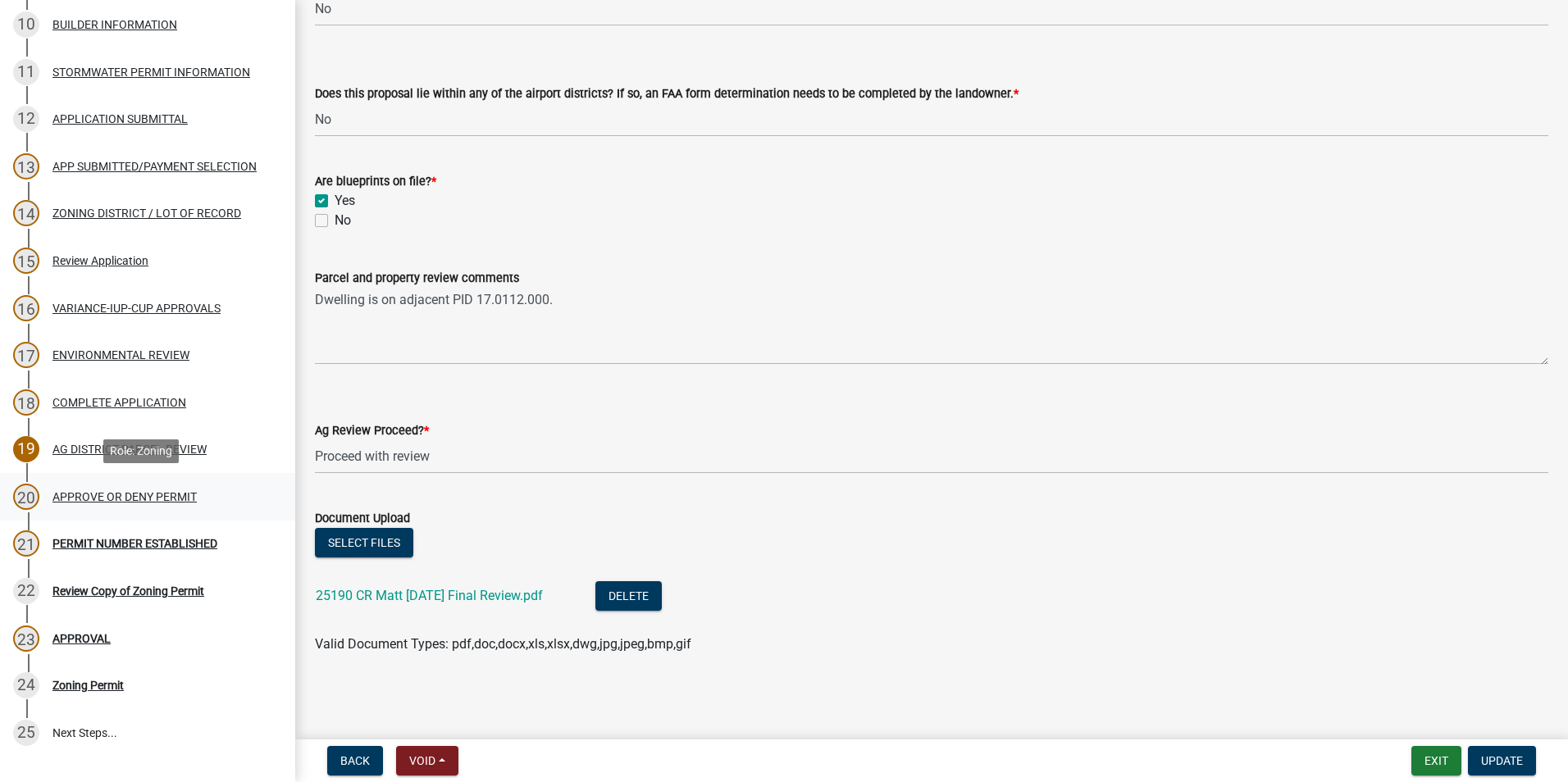
click at [119, 497] on div "APPROVE OR DENY PERMIT" at bounding box center [125, 497] width 145 height 12
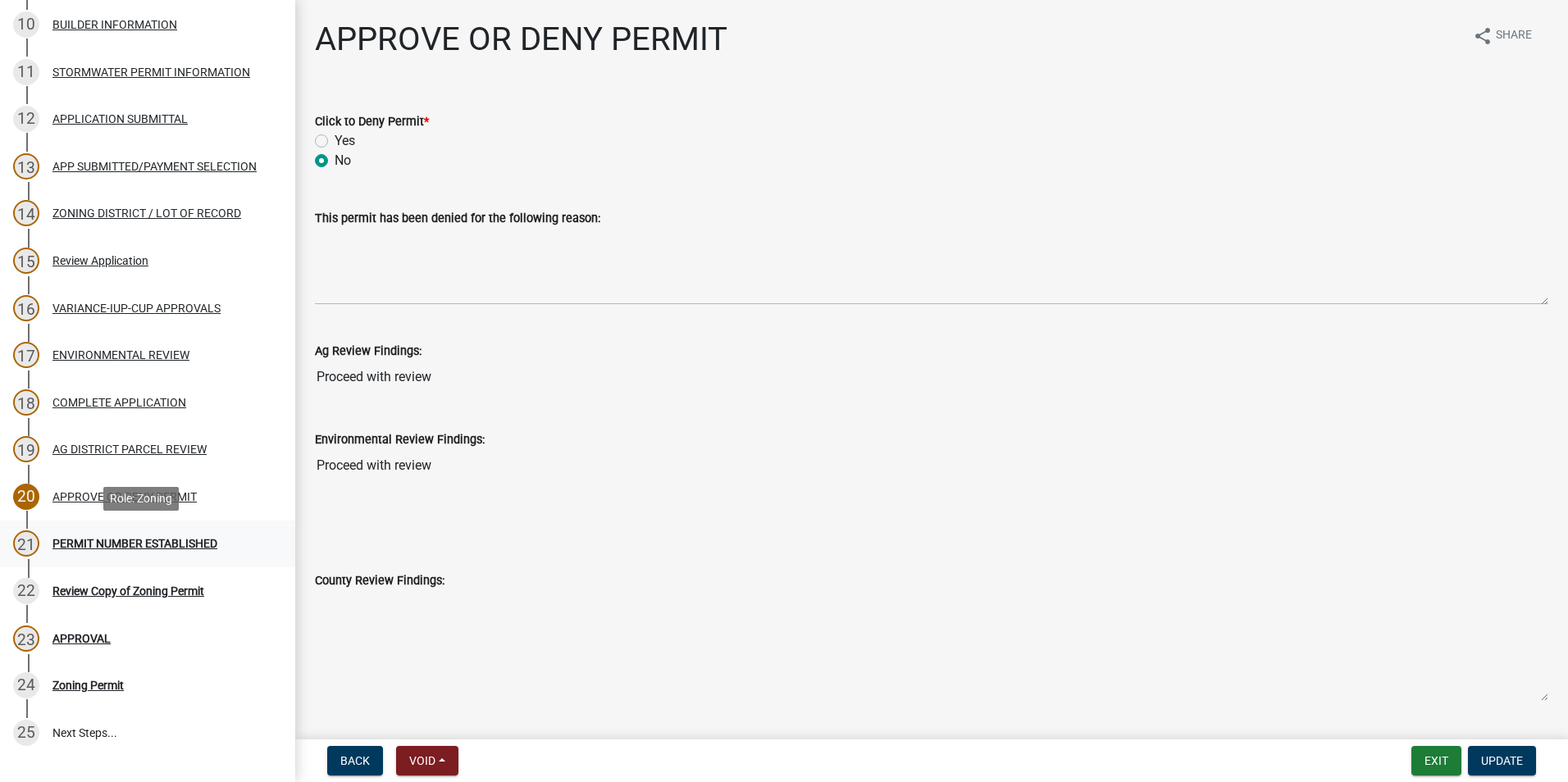
click at [113, 541] on div "PERMIT NUMBER ESTABLISHED" at bounding box center [135, 544] width 164 height 12
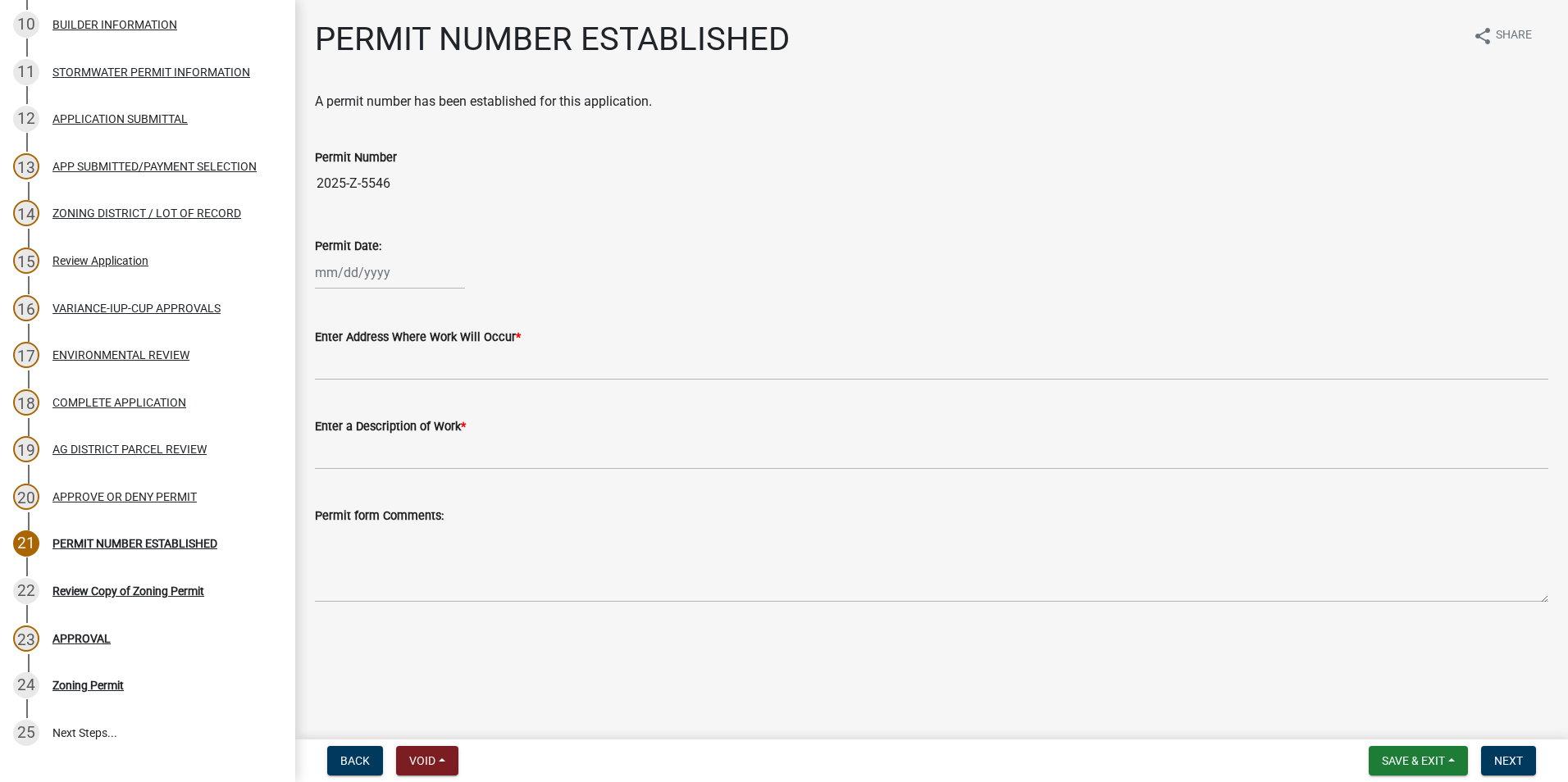
click at [339, 271] on div at bounding box center [390, 272] width 150 height 33
select select "9"
select select "2025"
click at [355, 428] on div "23" at bounding box center [358, 439] width 27 height 27
type input "[DATE]"
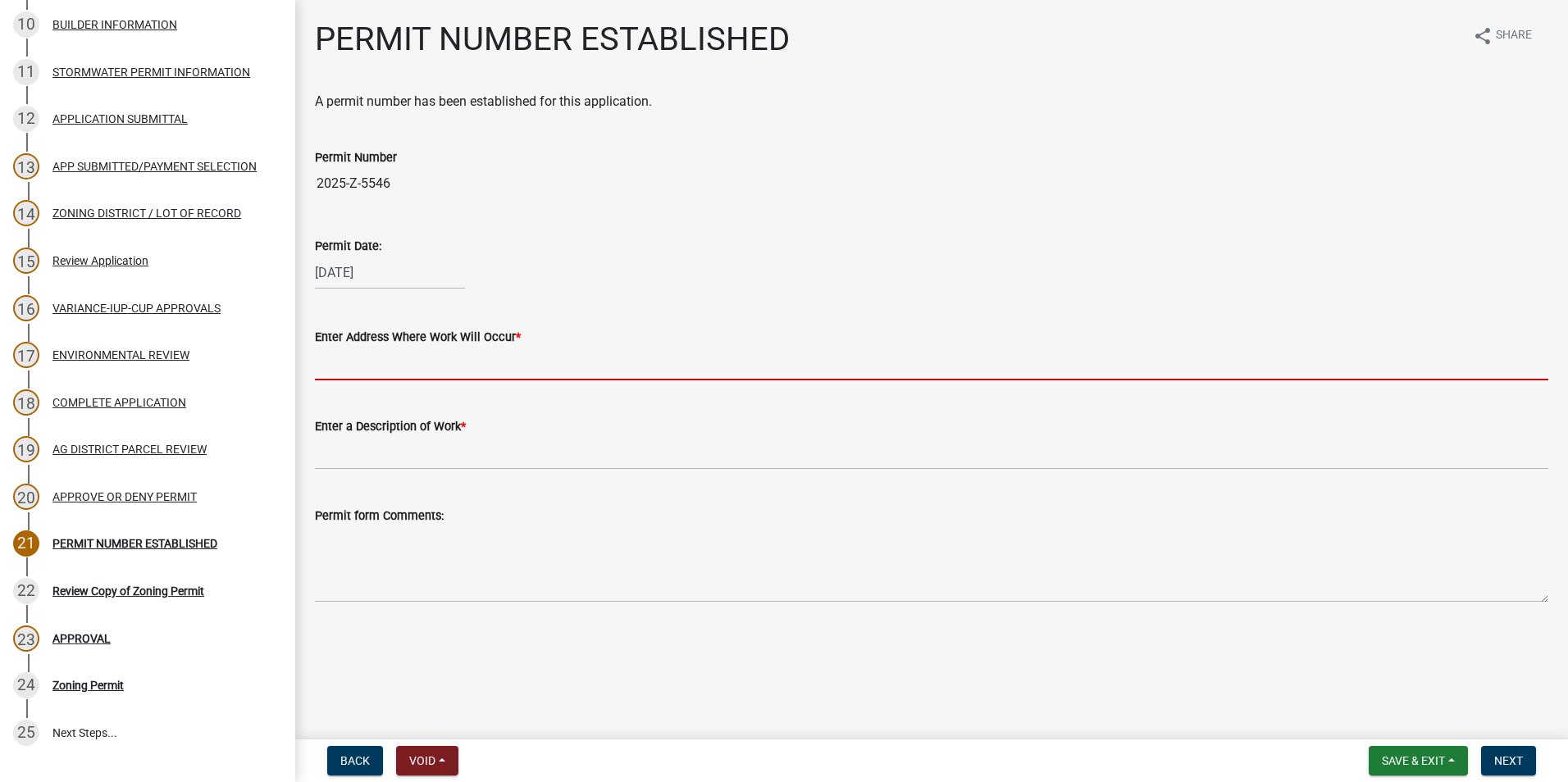
click at [392, 368] on input "Enter Address Where Work Will Occur *" at bounding box center [931, 364] width 1233 height 33
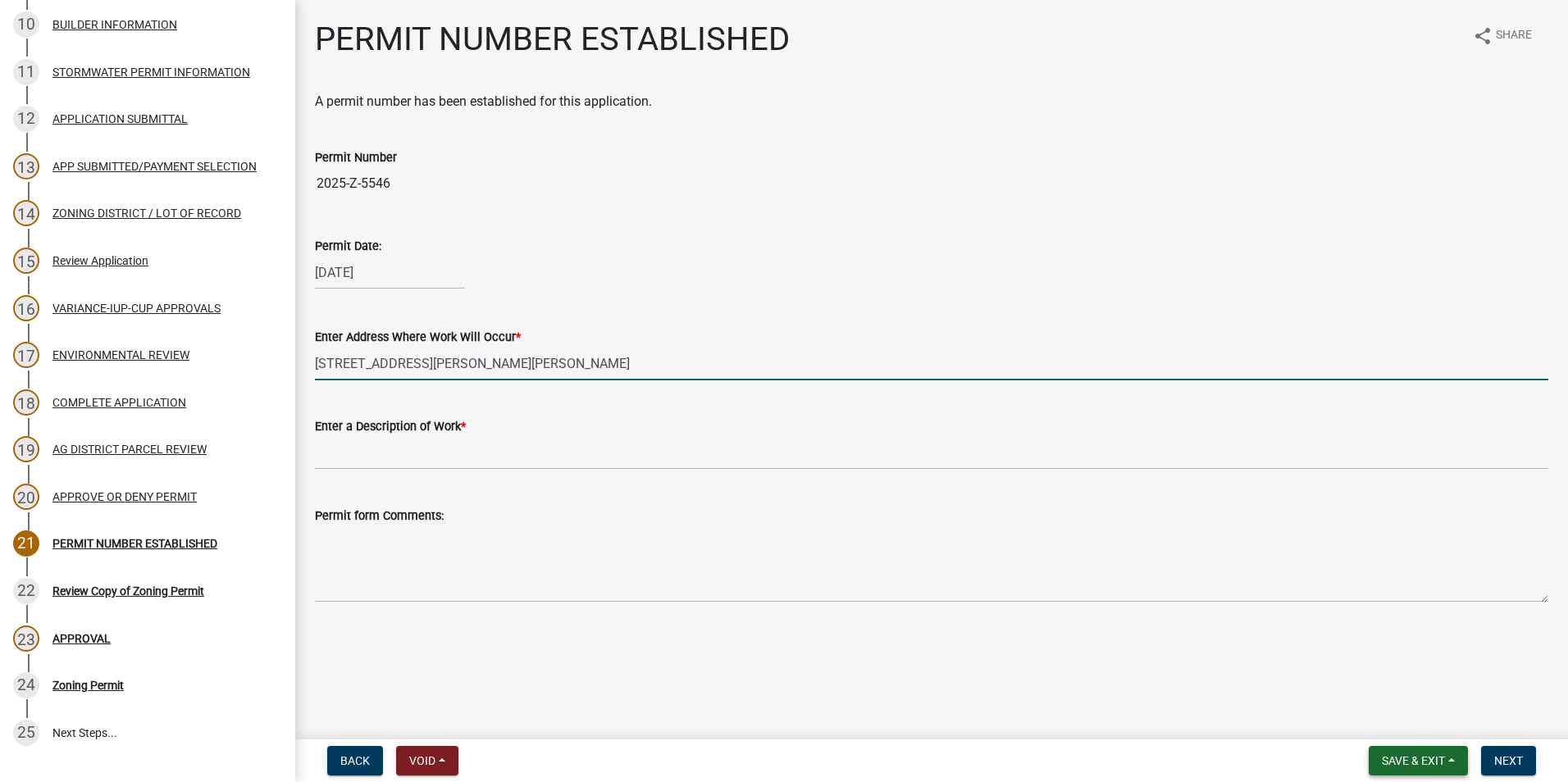
type input "6448 Chisholm Rd Rushford, MN 55971"
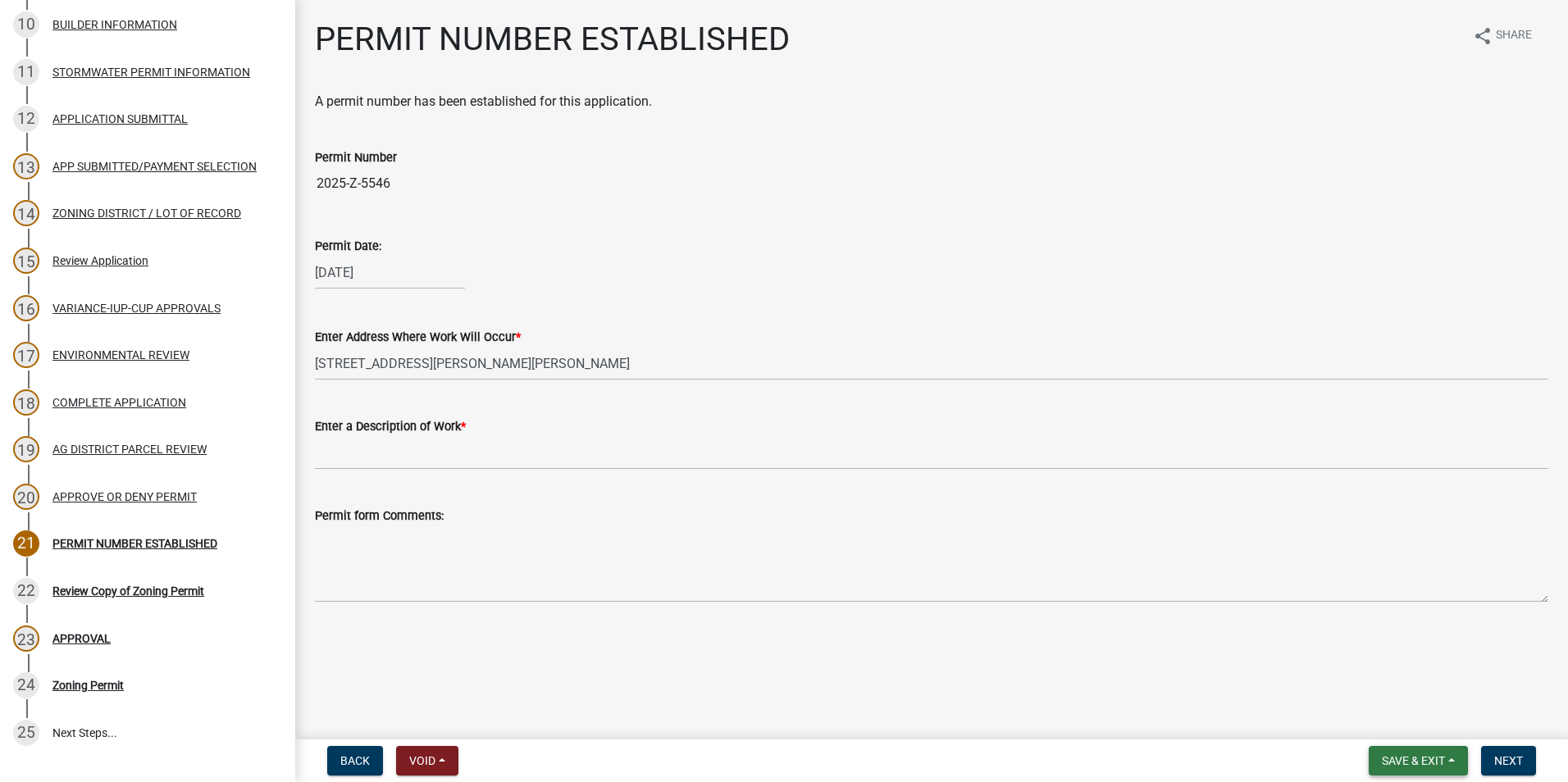
click at [1414, 764] on span "Save & Exit" at bounding box center [1414, 761] width 63 height 13
click at [1386, 684] on button "Save" at bounding box center [1403, 678] width 131 height 39
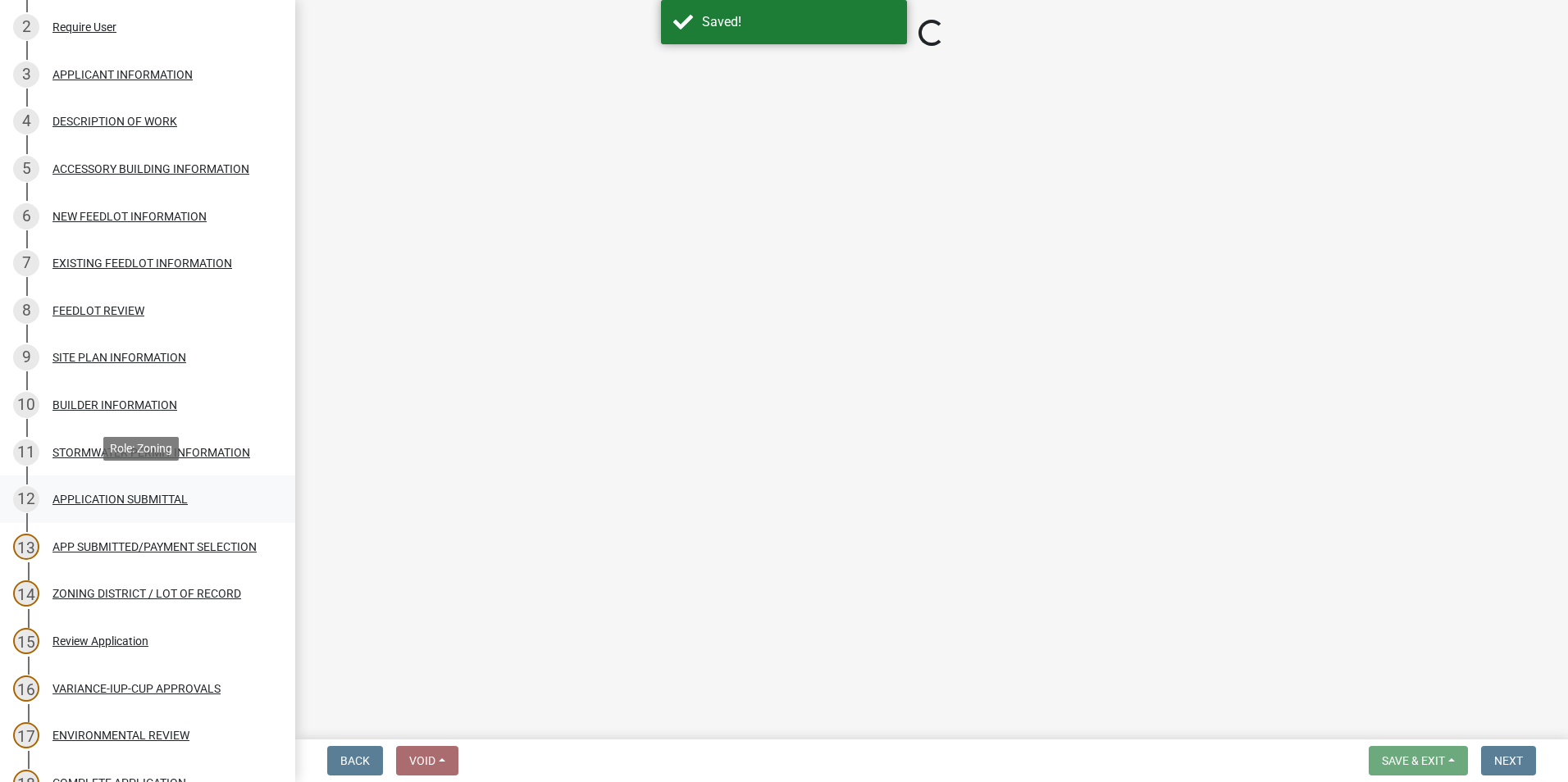
scroll to position [246, 0]
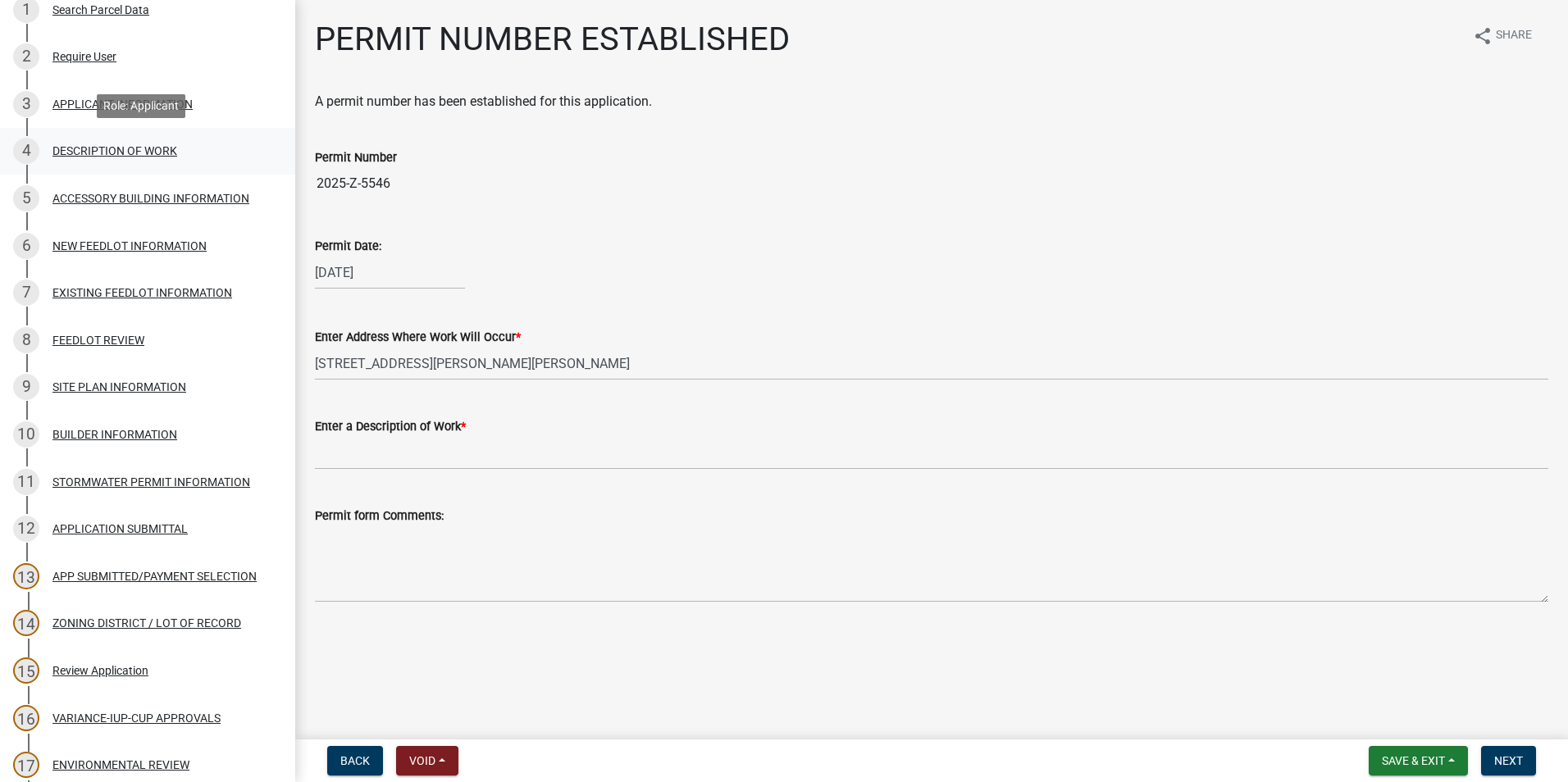
click at [156, 140] on div "4 DESCRIPTION OF WORK" at bounding box center [141, 151] width 256 height 27
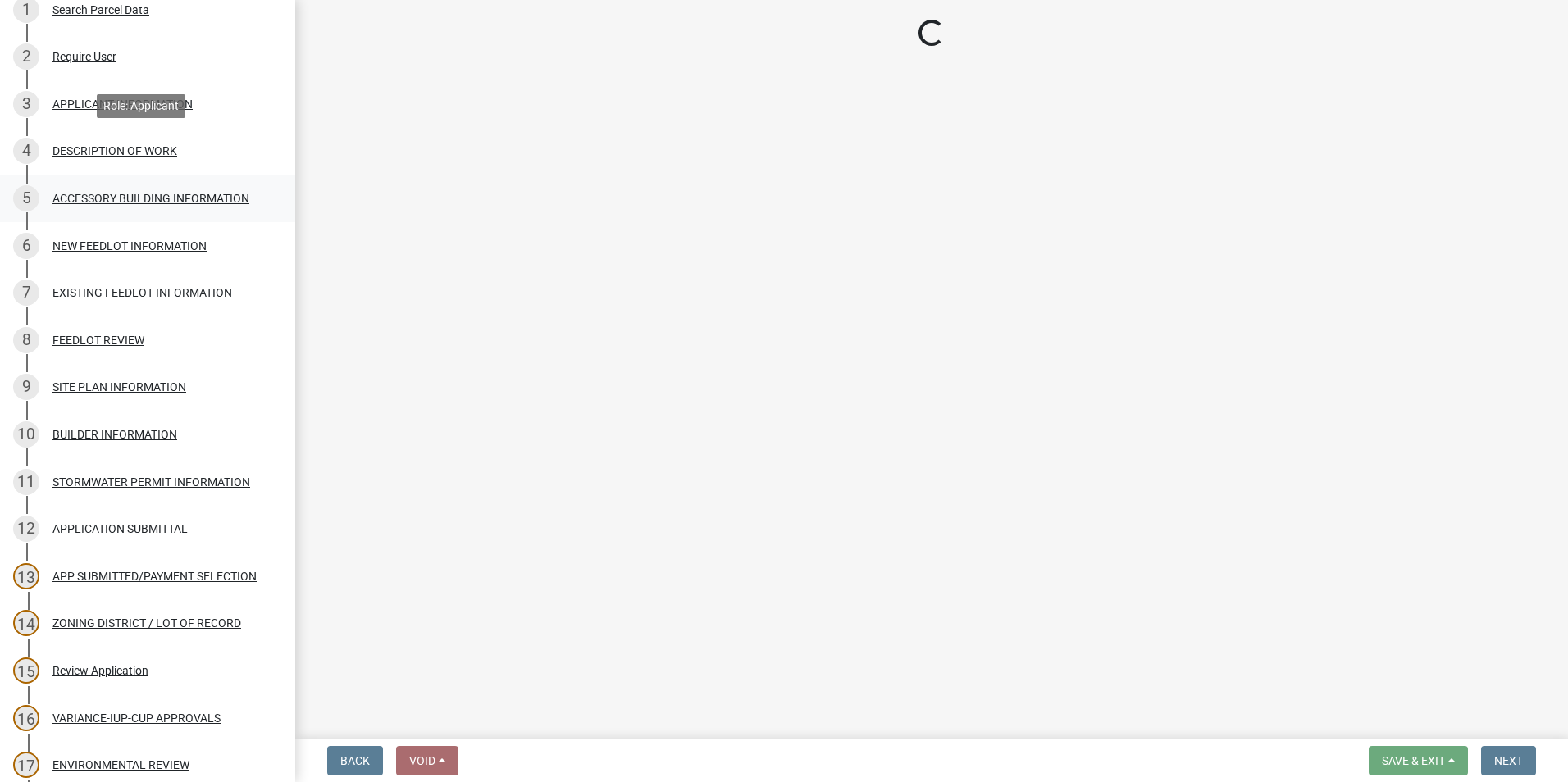
select select "8a50126a-ac8f-44d1-8890-2a914b053a60"
select select "6fa3780f-5db1-4692-8b38-e5e5a086efc1"
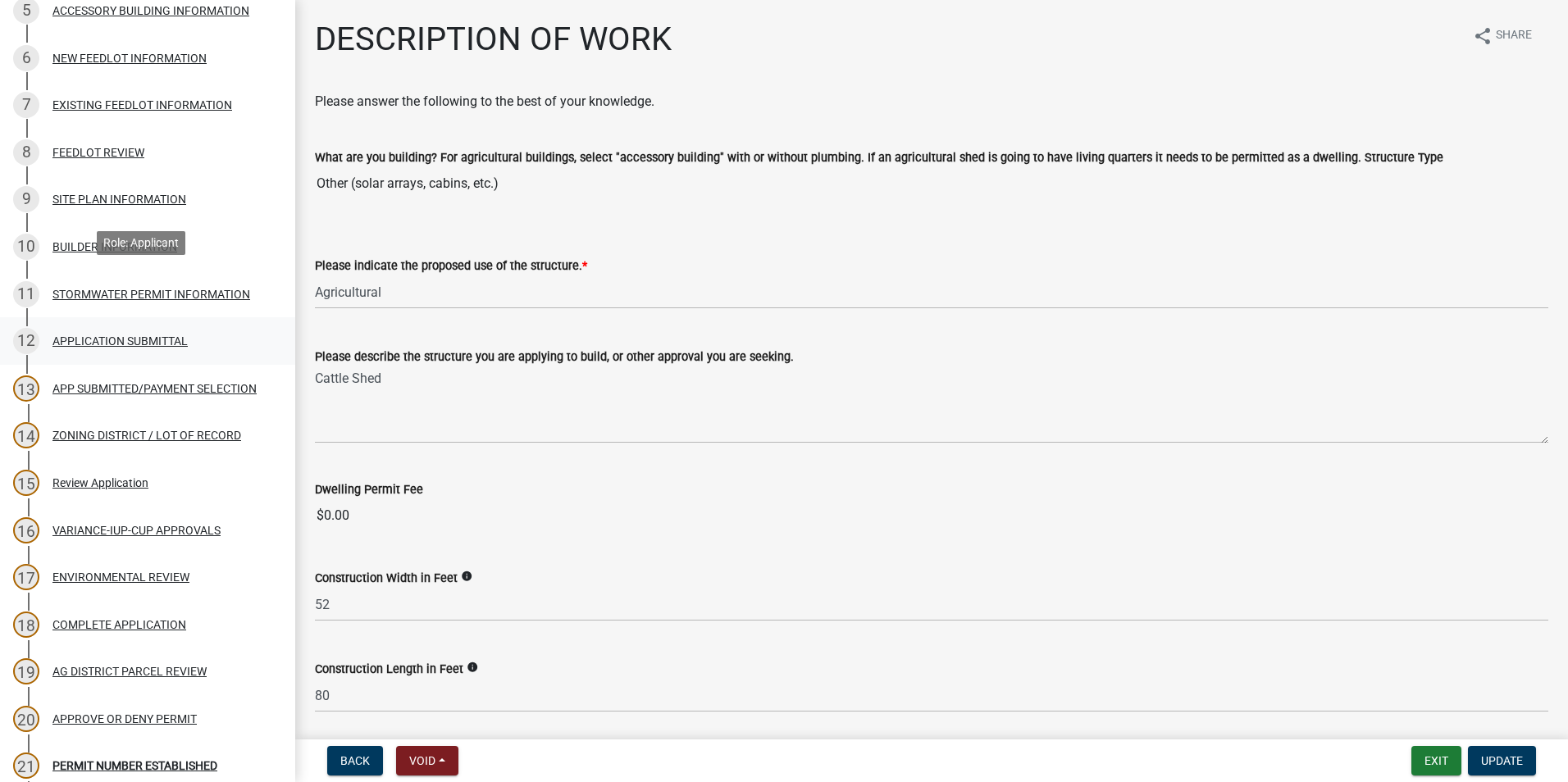
scroll to position [656, 0]
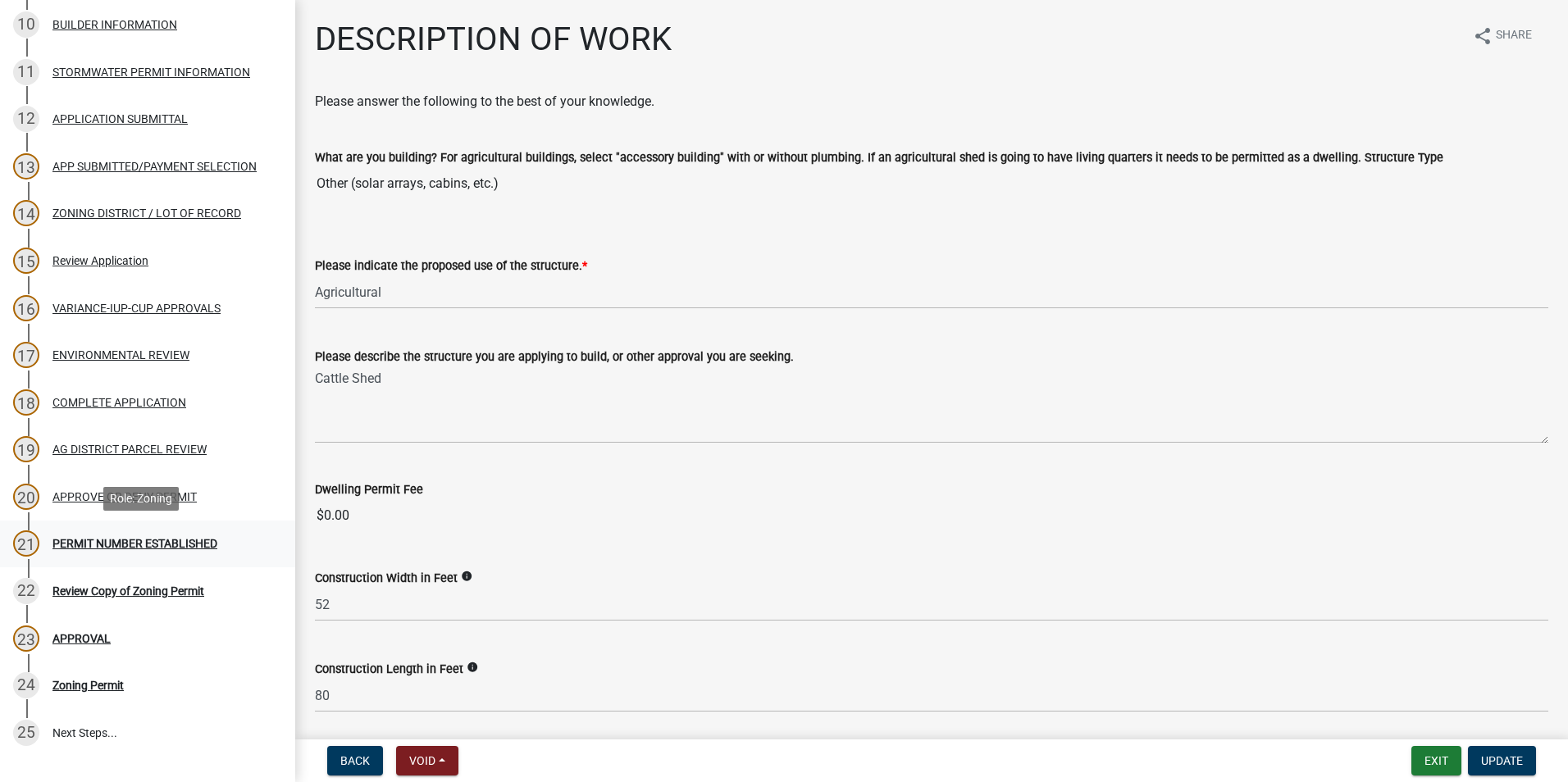
click at [99, 544] on div "PERMIT NUMBER ESTABLISHED" at bounding box center [135, 544] width 164 height 12
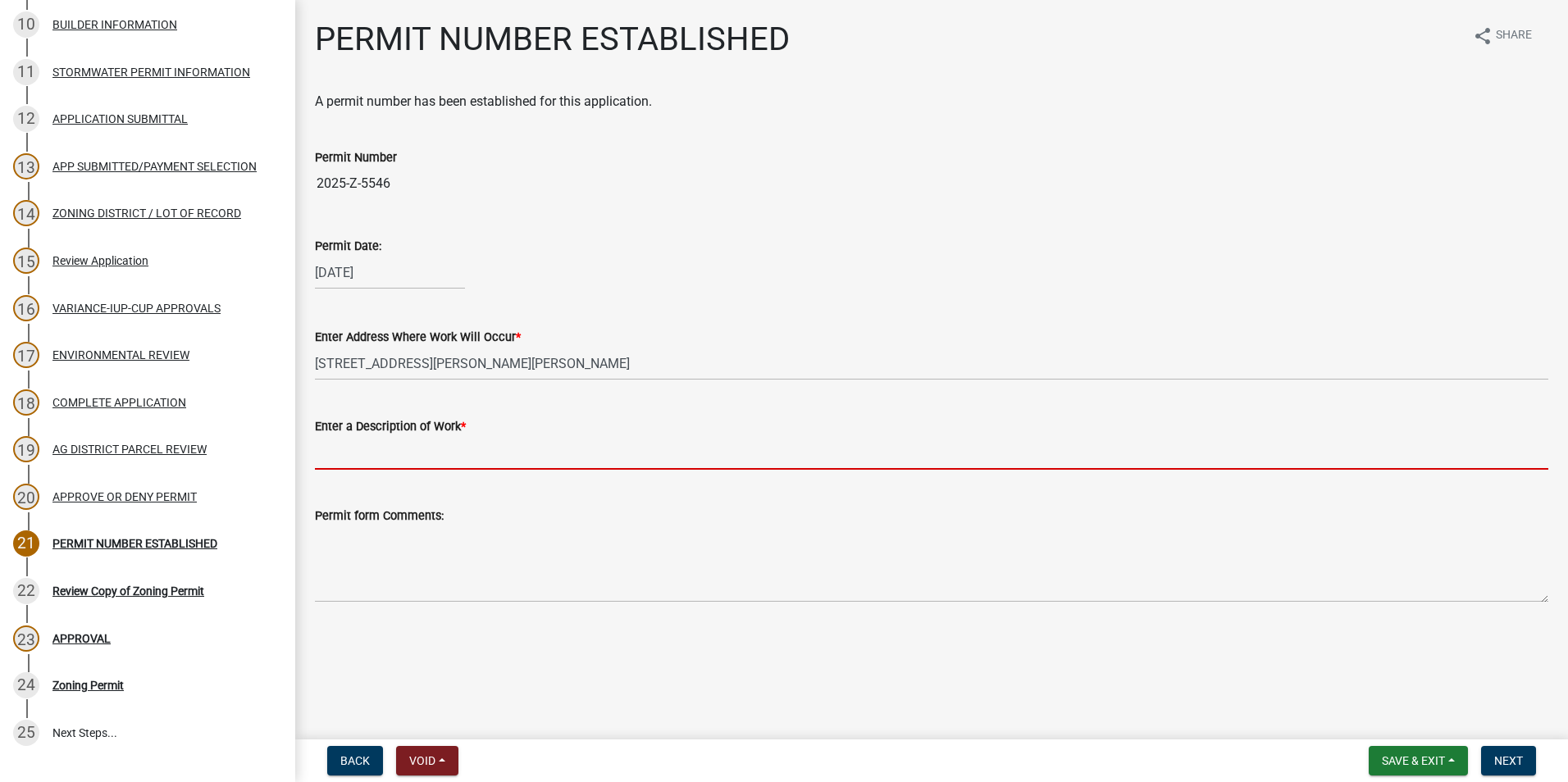
click at [428, 458] on input "Enter a Description of Work *" at bounding box center [931, 452] width 1233 height 33
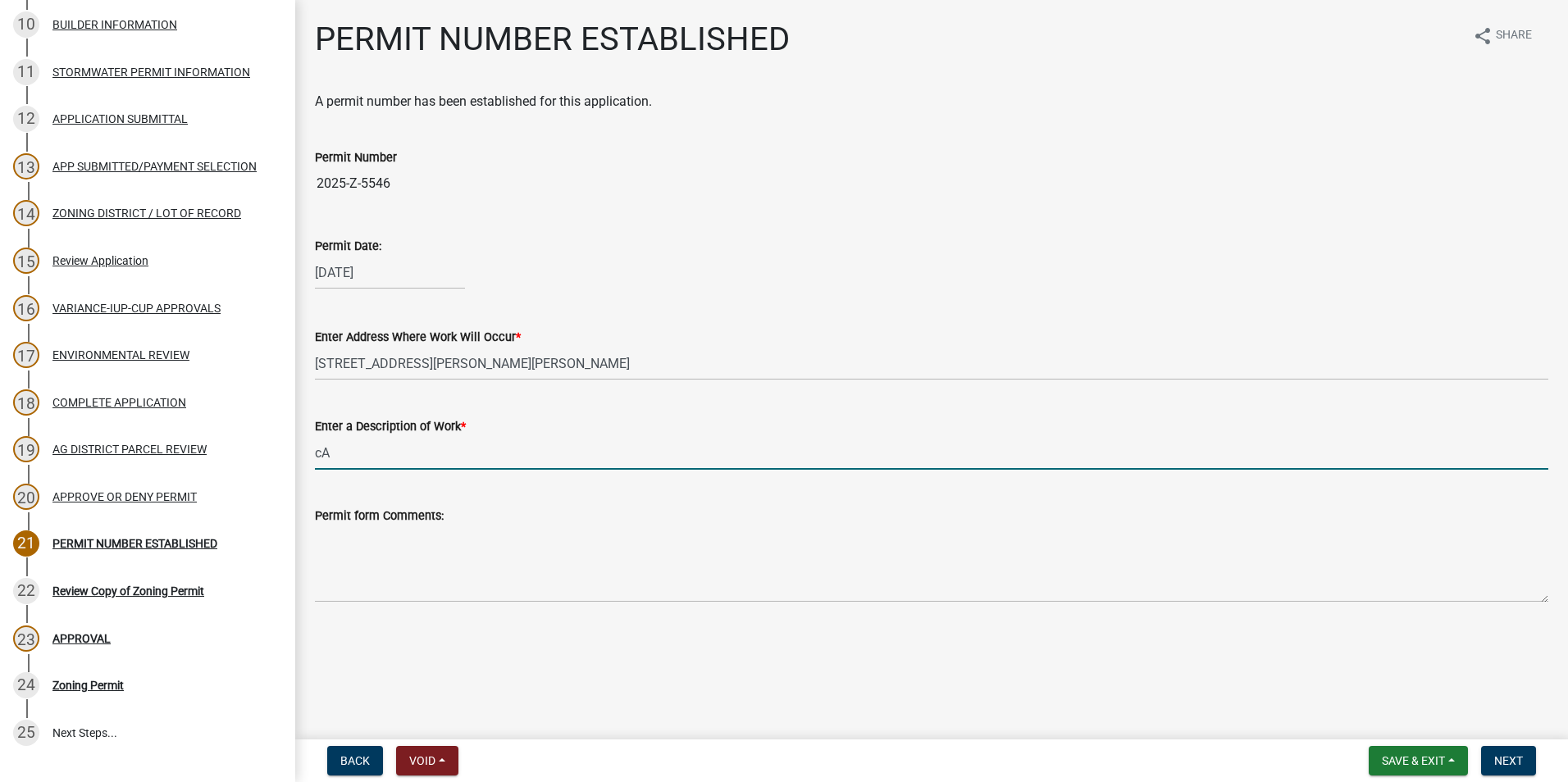
type input "c"
type input "Cattle Shed."
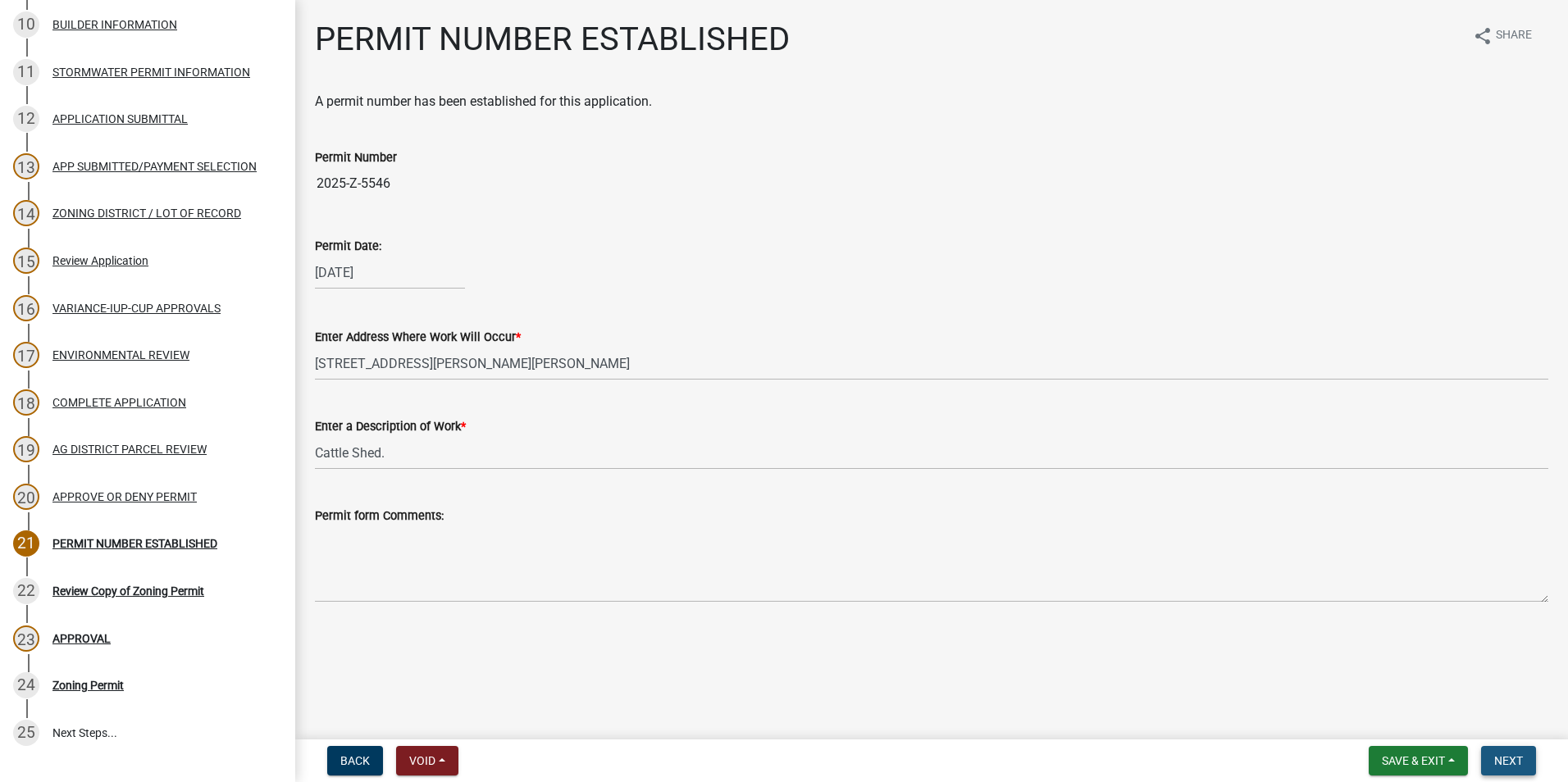
click at [1505, 757] on span "Next" at bounding box center [1508, 761] width 29 height 13
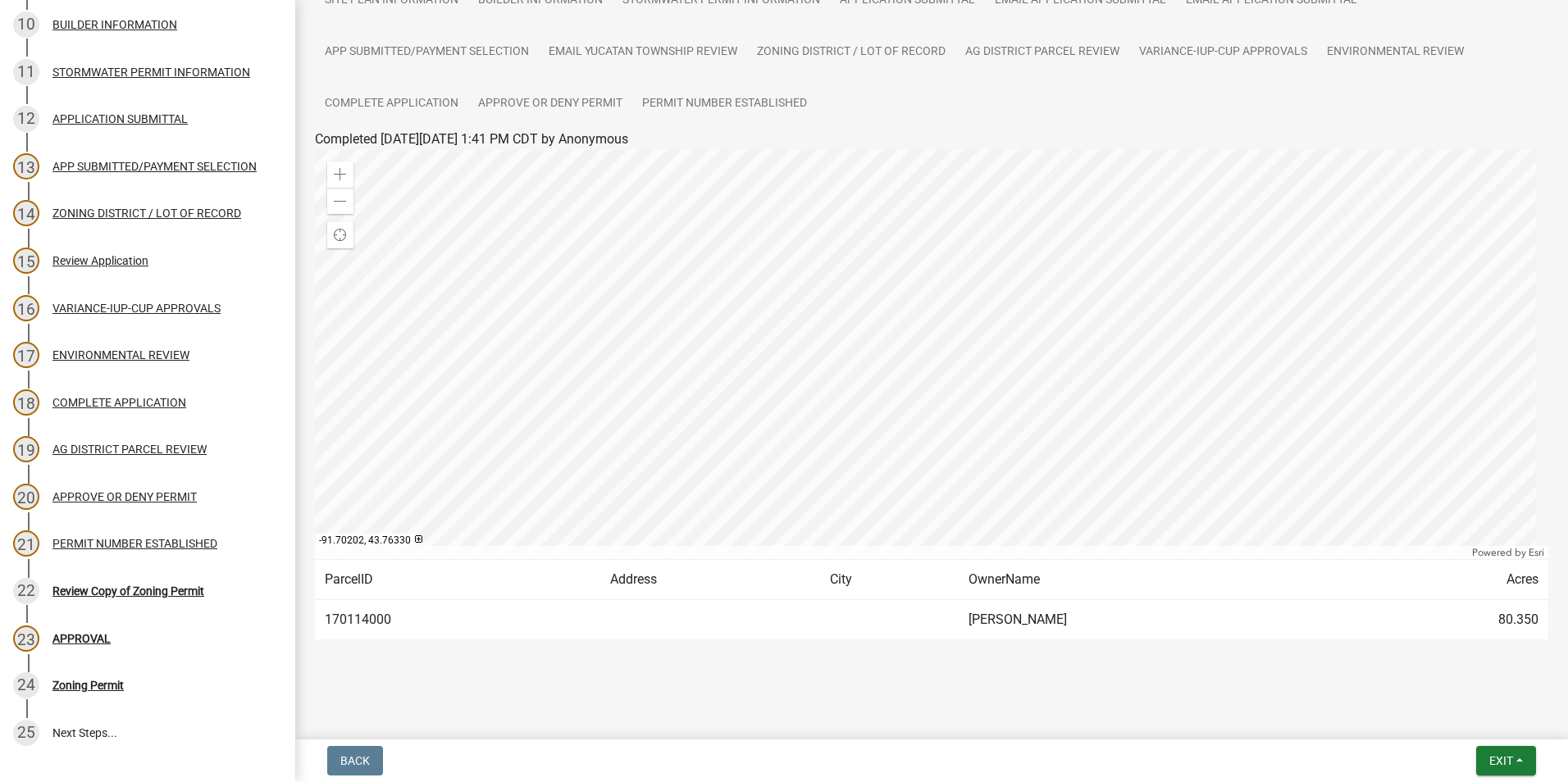
scroll to position [205, 0]
click at [1524, 764] on button "Exit" at bounding box center [1507, 761] width 60 height 30
click at [1448, 687] on button "Save" at bounding box center [1471, 678] width 131 height 39
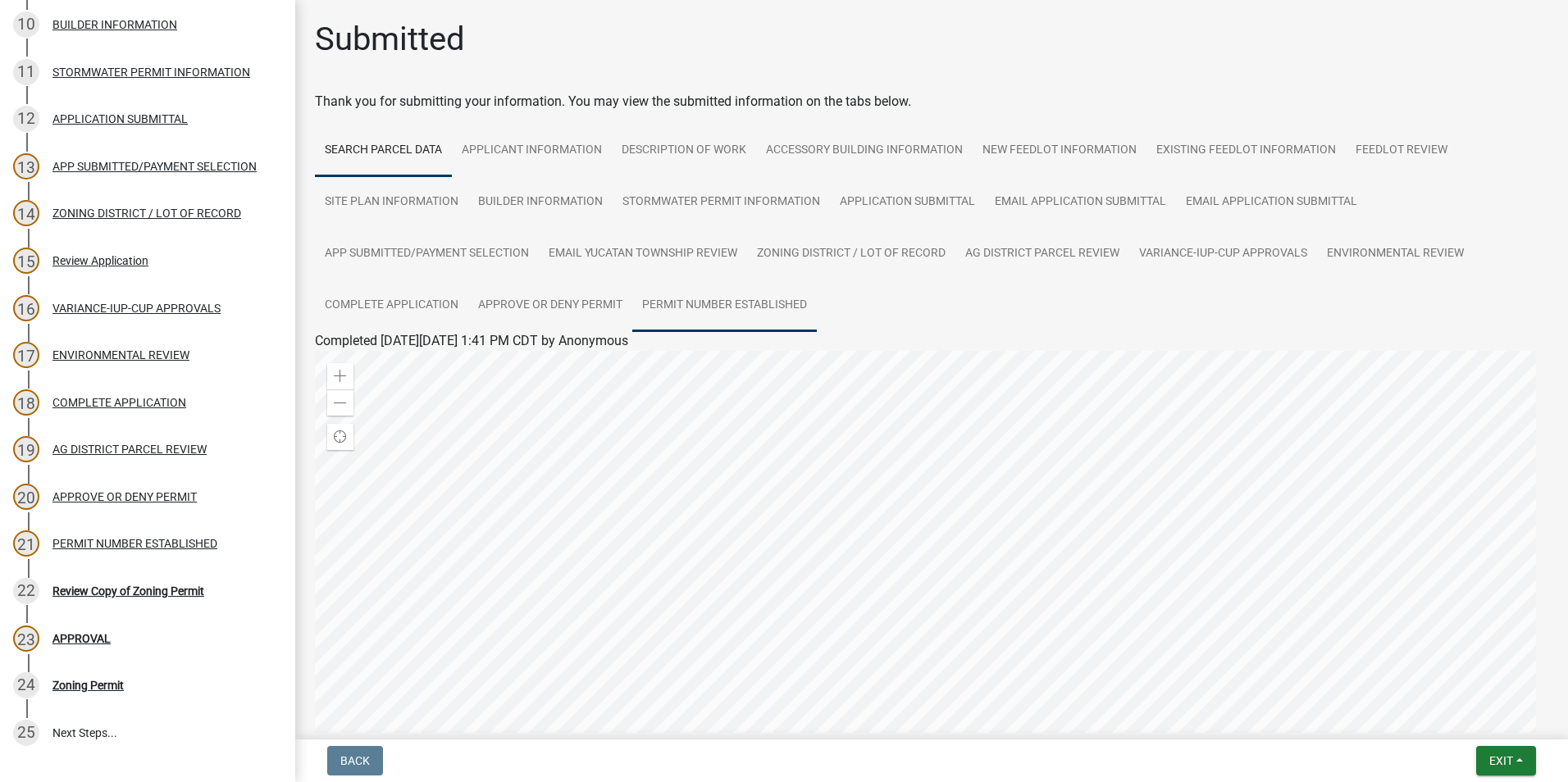
click at [685, 303] on link "PERMIT NUMBER ESTABLISHED" at bounding box center [724, 305] width 184 height 52
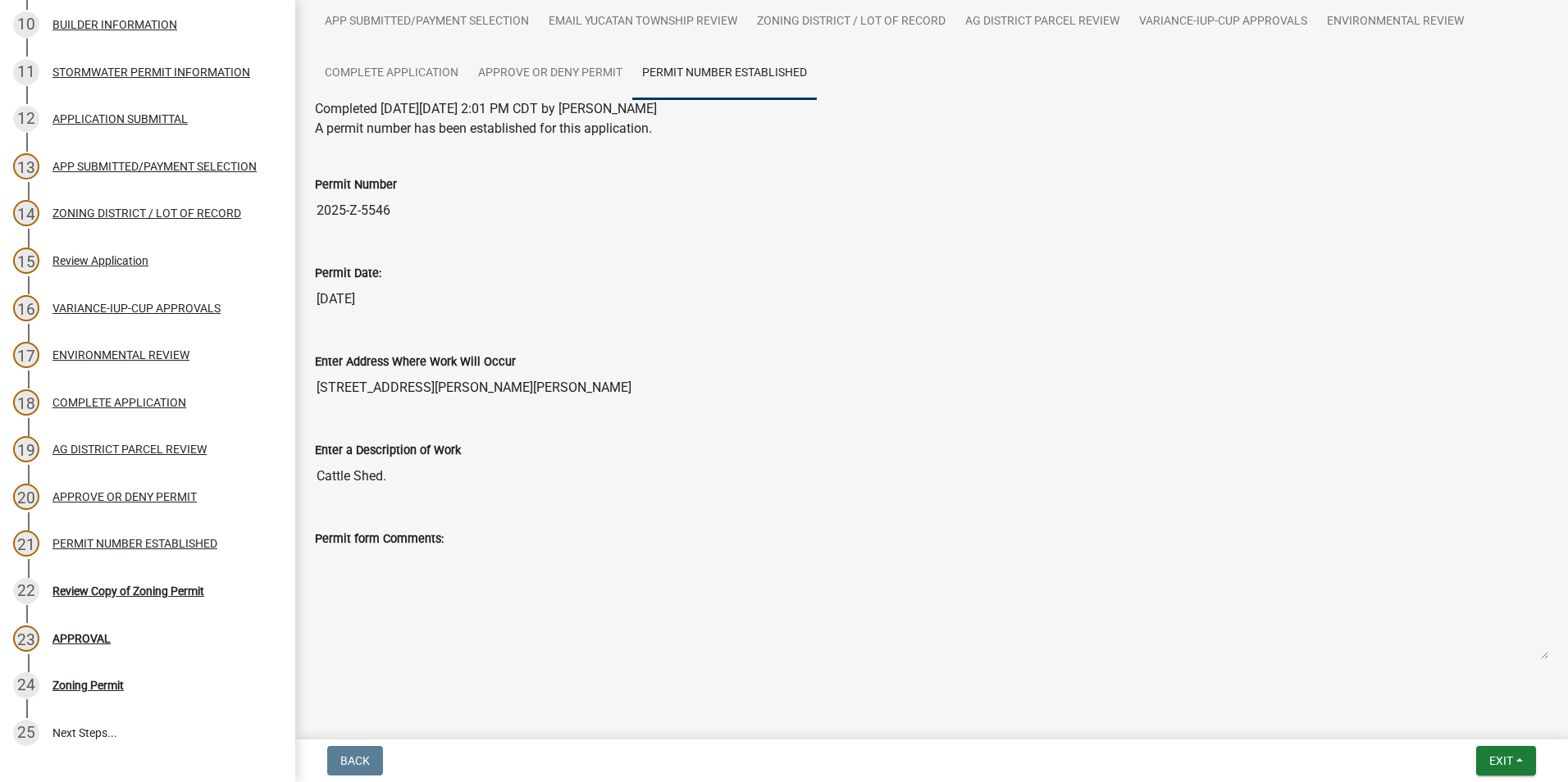
scroll to position [256, 0]
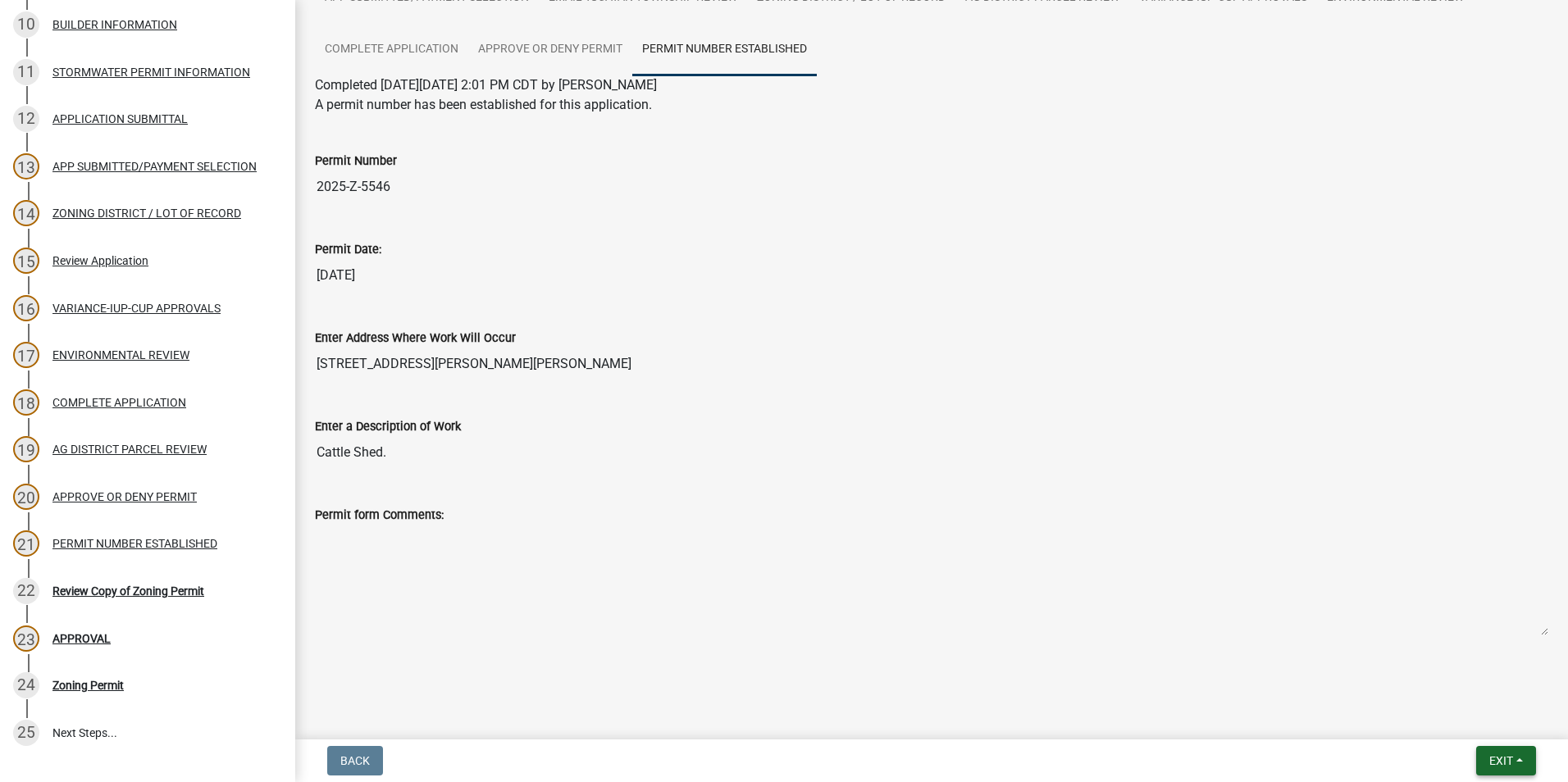
click at [1483, 755] on button "Exit" at bounding box center [1507, 761] width 60 height 30
click at [1443, 685] on button "Save" at bounding box center [1471, 678] width 131 height 39
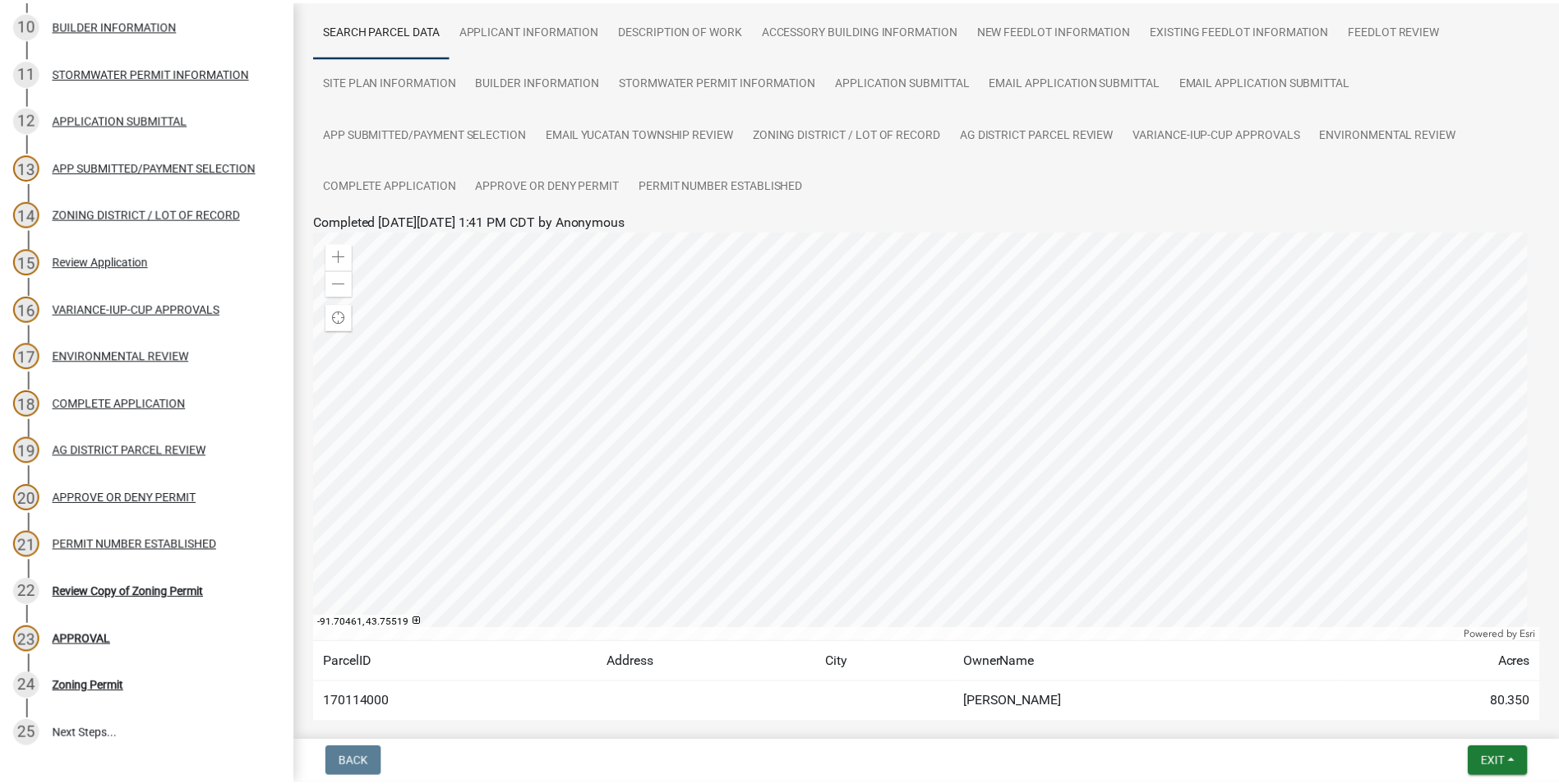
scroll to position [0, 0]
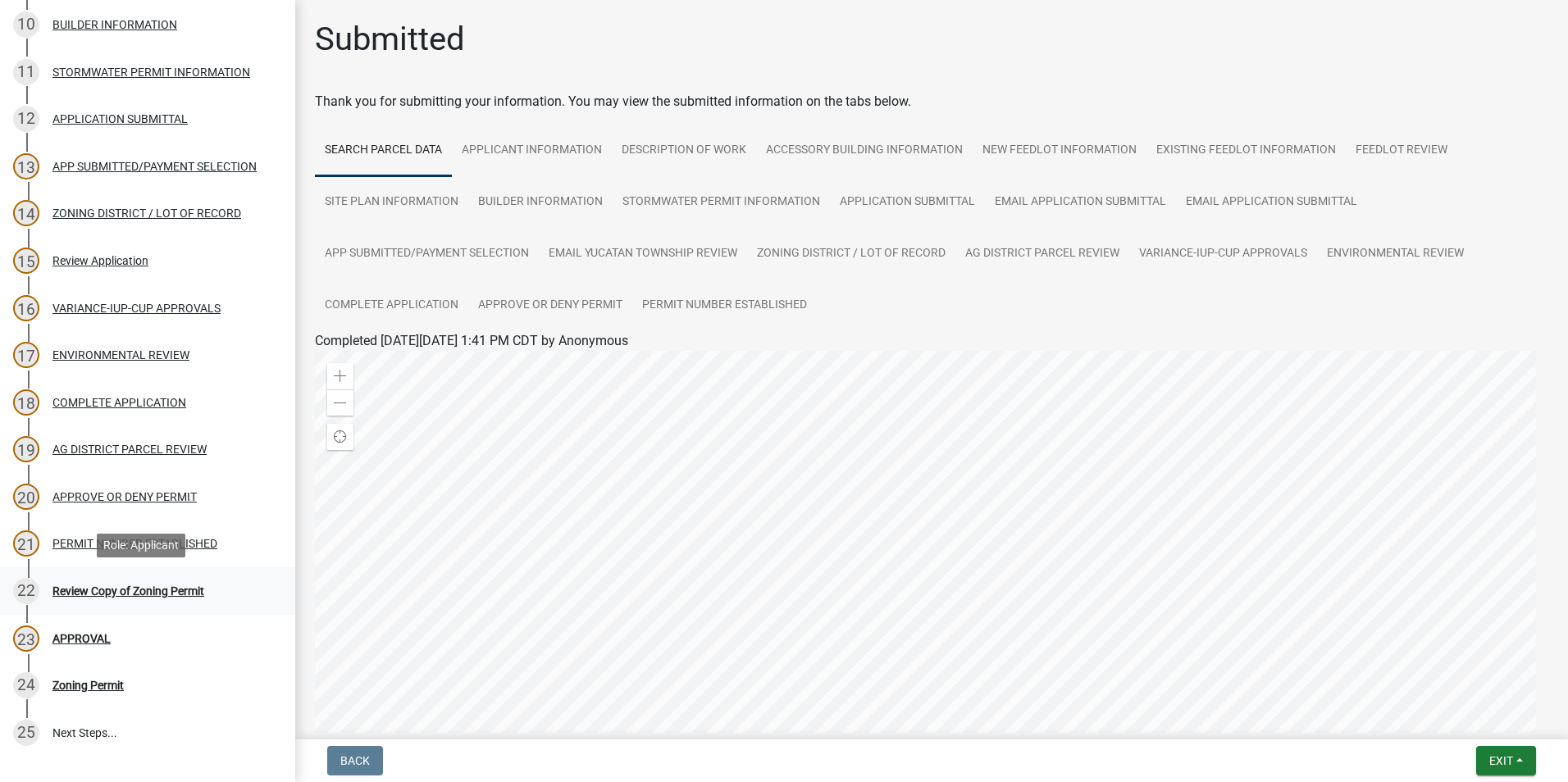
click at [78, 585] on div "Review Copy of Zoning Permit" at bounding box center [128, 591] width 152 height 12
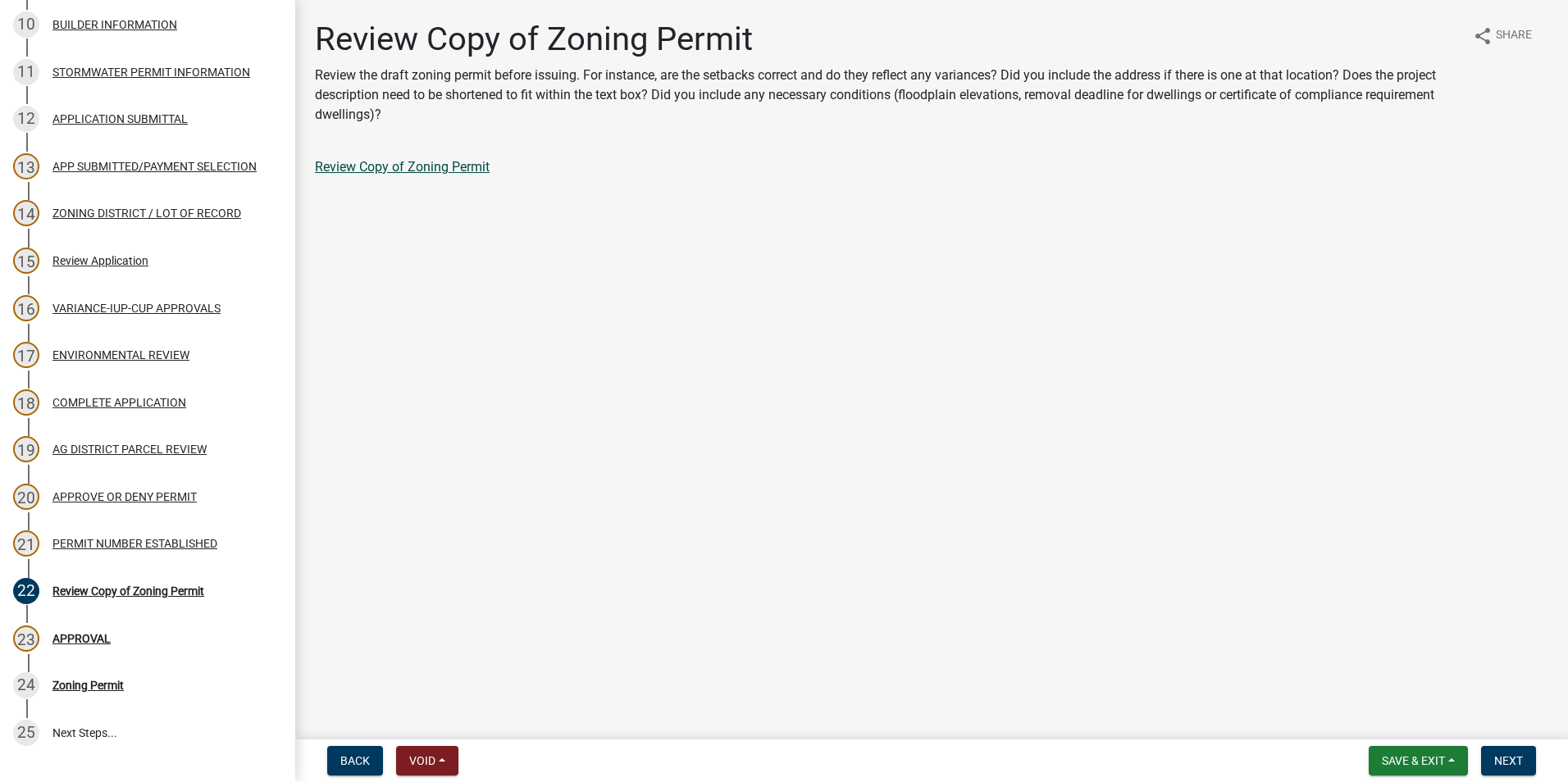
click at [421, 167] on link "Review Copy of Zoning Permit" at bounding box center [402, 167] width 174 height 16
click at [1490, 753] on button "Next" at bounding box center [1508, 761] width 55 height 30
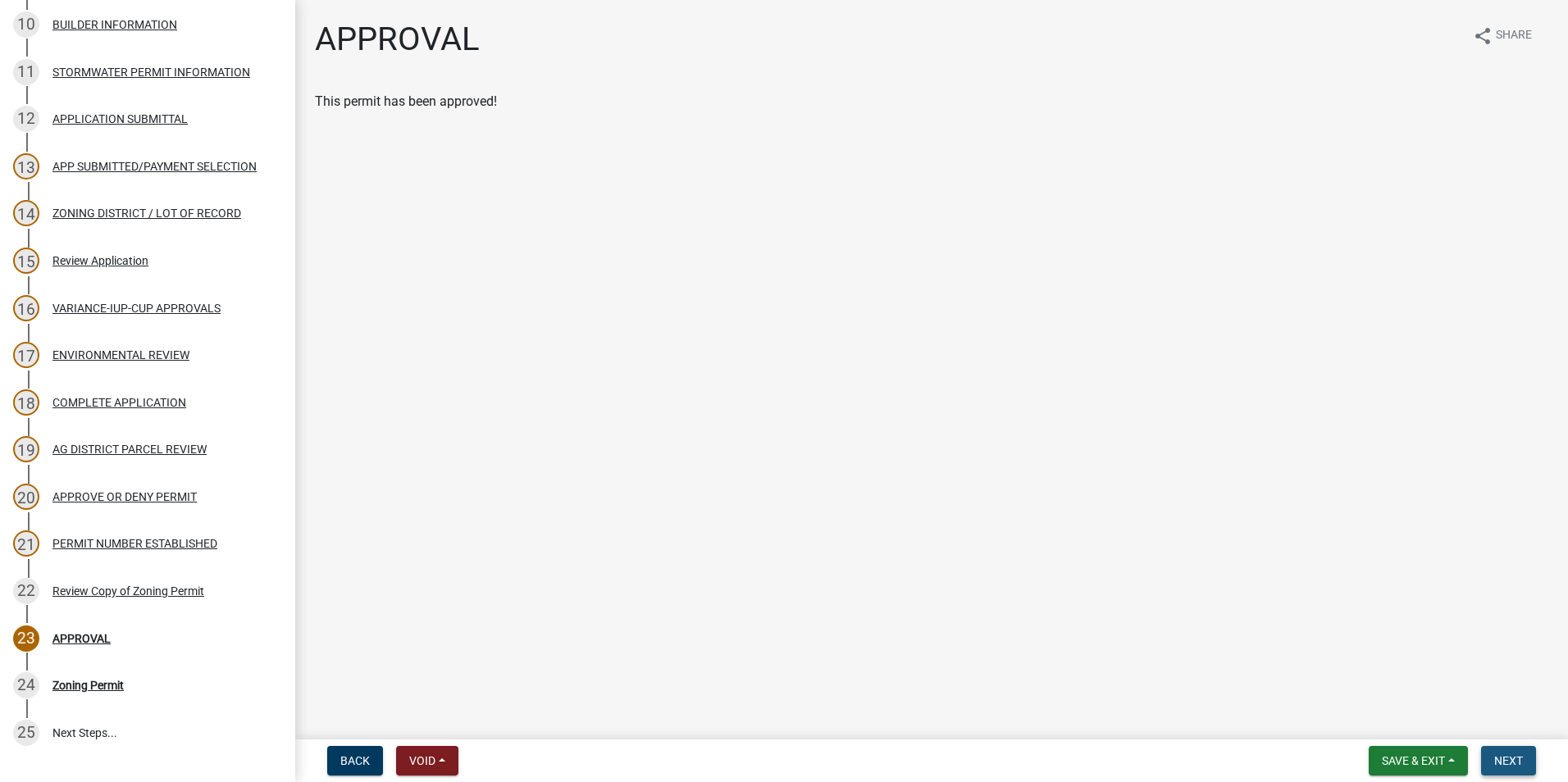
click at [1502, 756] on span "Next" at bounding box center [1508, 761] width 29 height 13
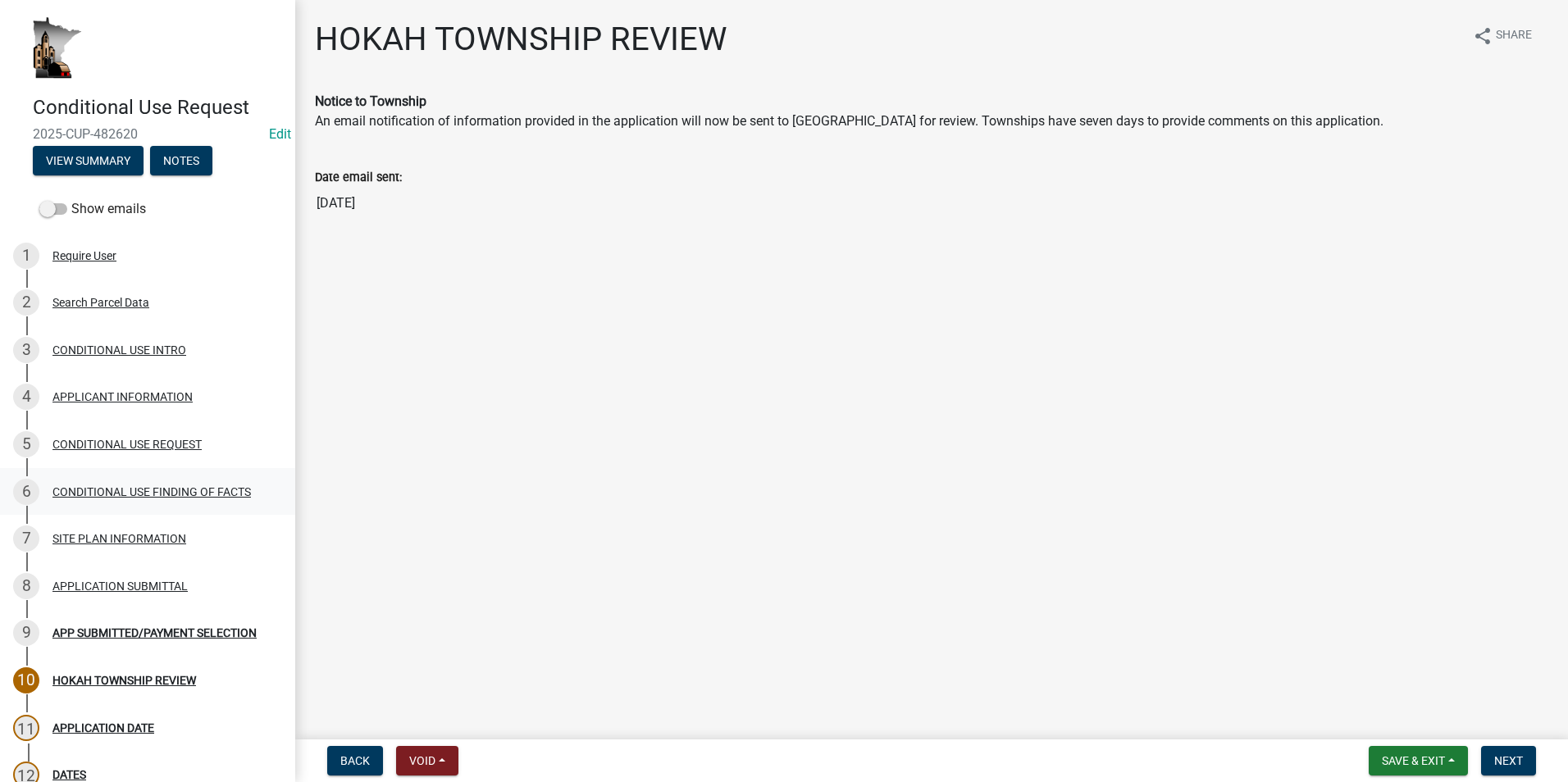
click at [90, 480] on div "6 CONDITIONAL USE FINDING OF FACTS" at bounding box center [141, 492] width 256 height 27
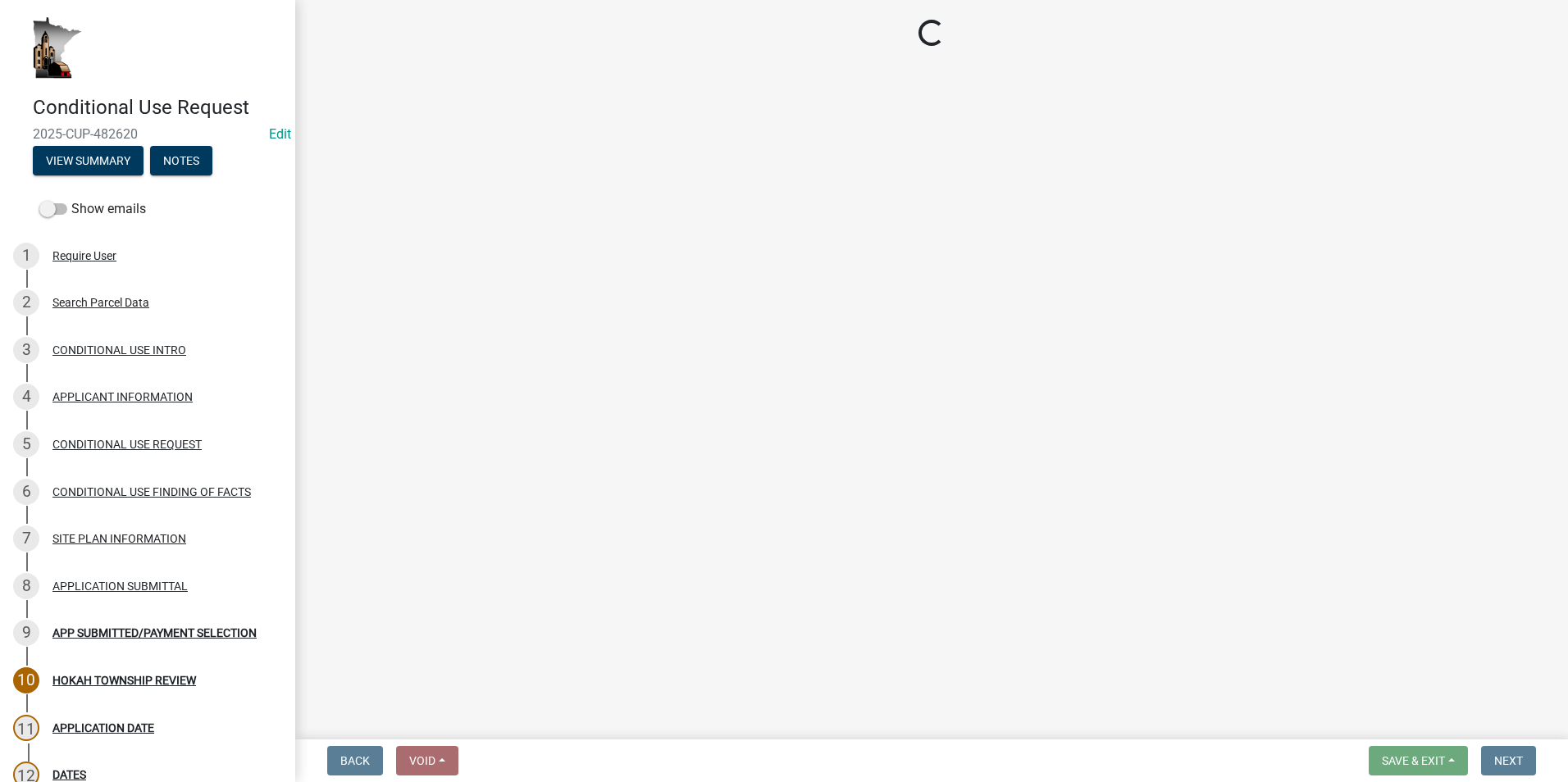
select select "99eea51c-4582-46db-aca9-44894f71f0ce"
select select "61793209-a1ec-472f-a492-410da64ce862"
select select "bbe331a3-870b-4612-a948-dba344a7f959"
select select "921a63c3-5453-4a1d-b2a9-4a34f3d91e6b"
select select "4687bf67-74c5-44eb-af7d-33ffa15e51c8"
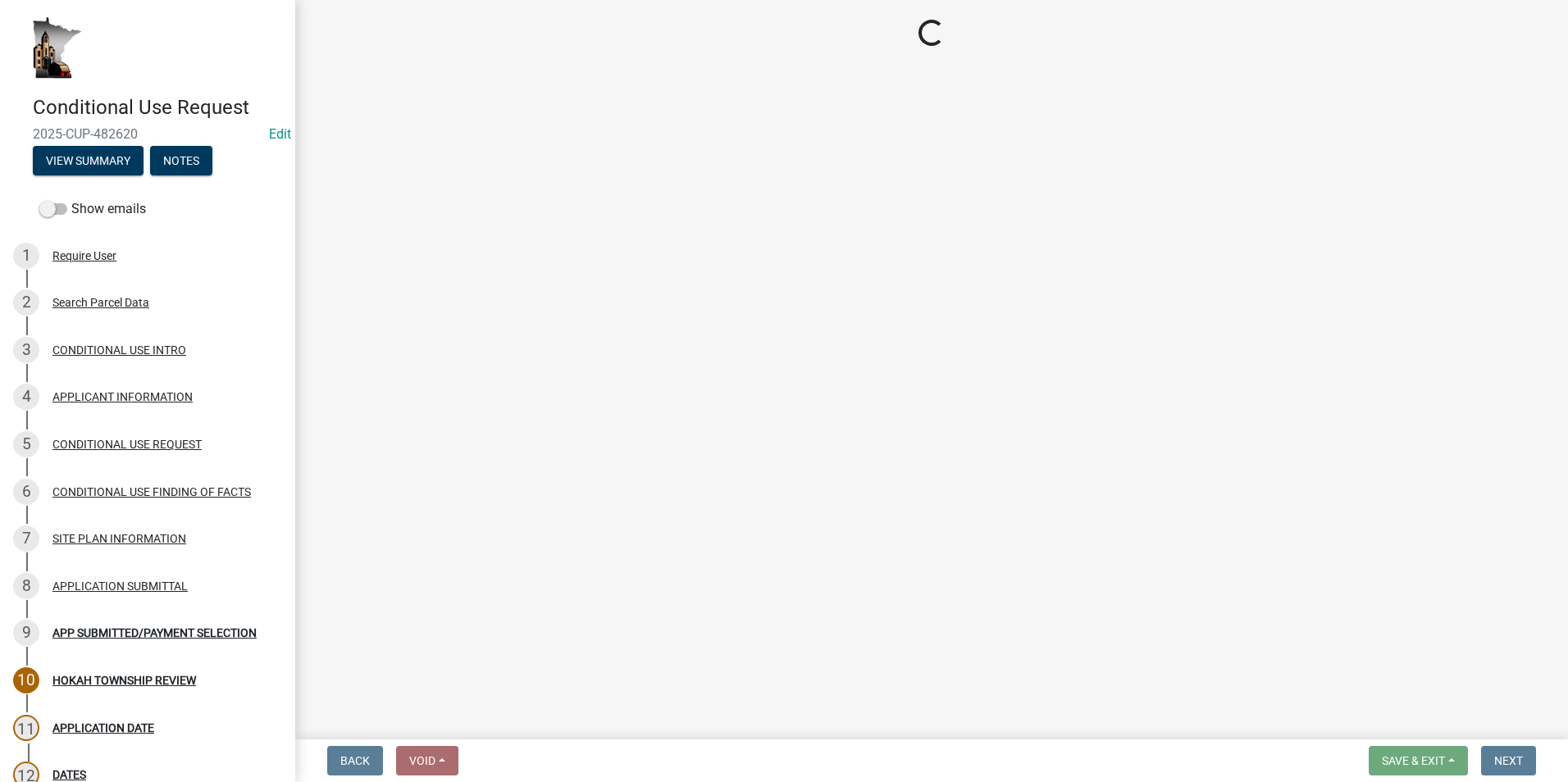
select select "255a1c03-863d-473f-9ff6-648494b1a3b0"
select select "173bc7eb-4b7a-4d4a-92d8-cddd734ea613"
select select "057fd17a-8547-4e52-960d-45e1a0caecce"
select select "8a240e5b-3056-45e2-87cf-b7b835b0d4f9"
select select "3e68082b-f99b-4c0e-8bf1-09a8b2c10533"
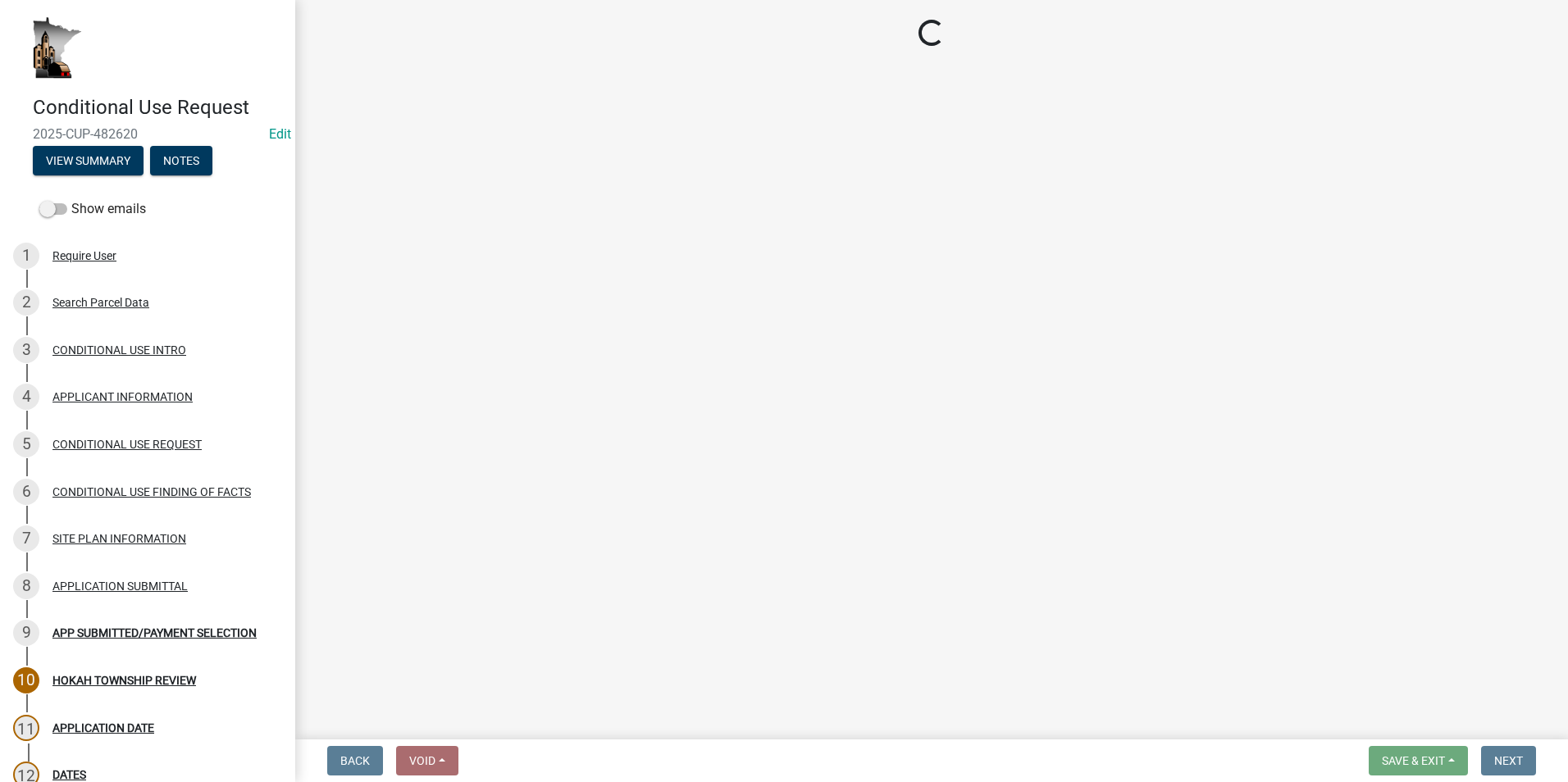
select select "418f71de-0758-4870-9d92-75e675f30c77"
select select "3c80f1dd-1d1d-47e8-aaaf-13f915436f61"
select select "6b95daef-ed87-4b85-851c-18efcd73427a"
select select "cdb4b177-fa5e-448c-b019-86d0bd7345e3"
select select "9896daf8-b4c5-4a8c-9933-817ae6eb8b6f"
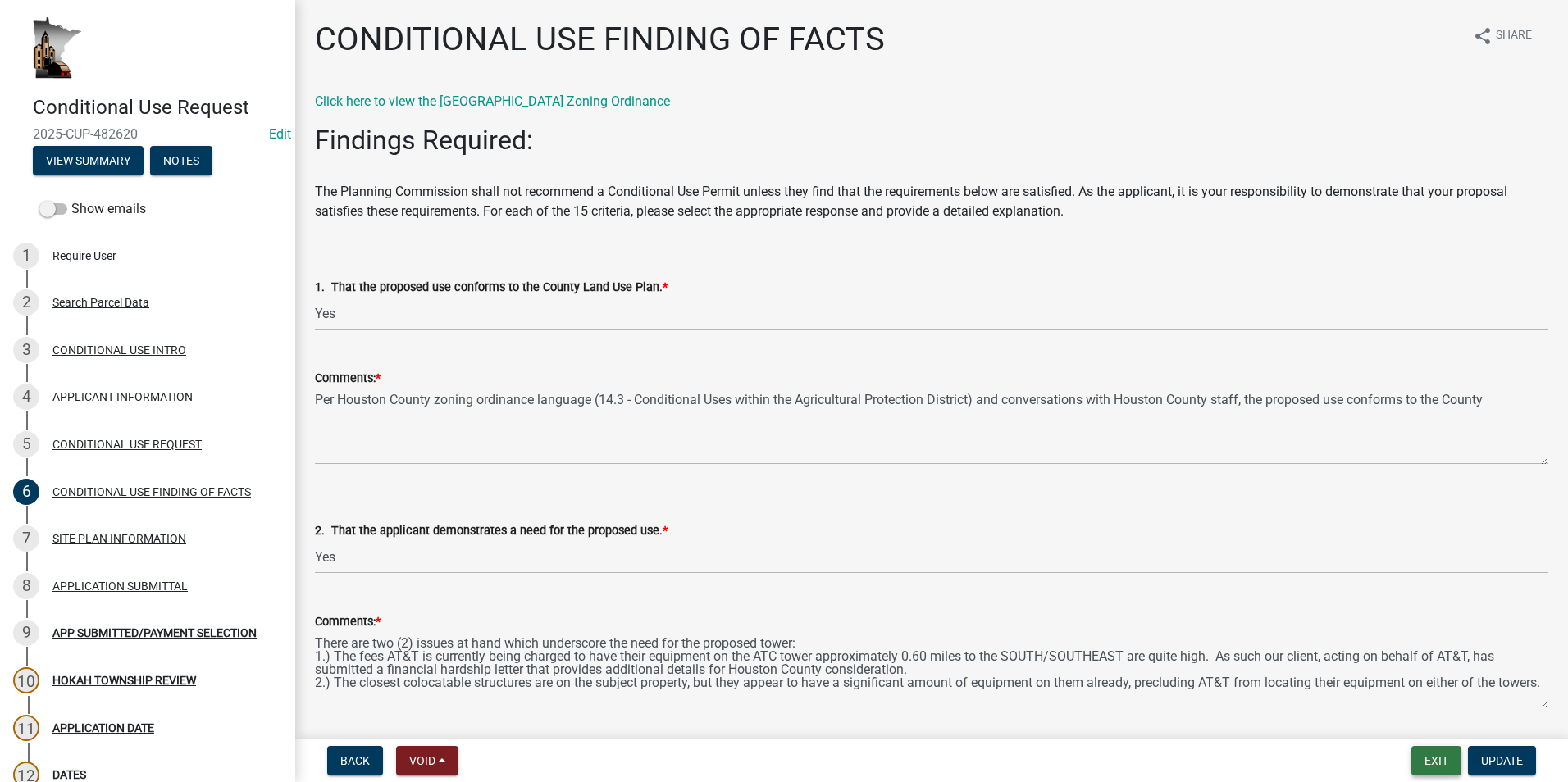
click at [1433, 756] on button "Exit" at bounding box center [1437, 761] width 50 height 30
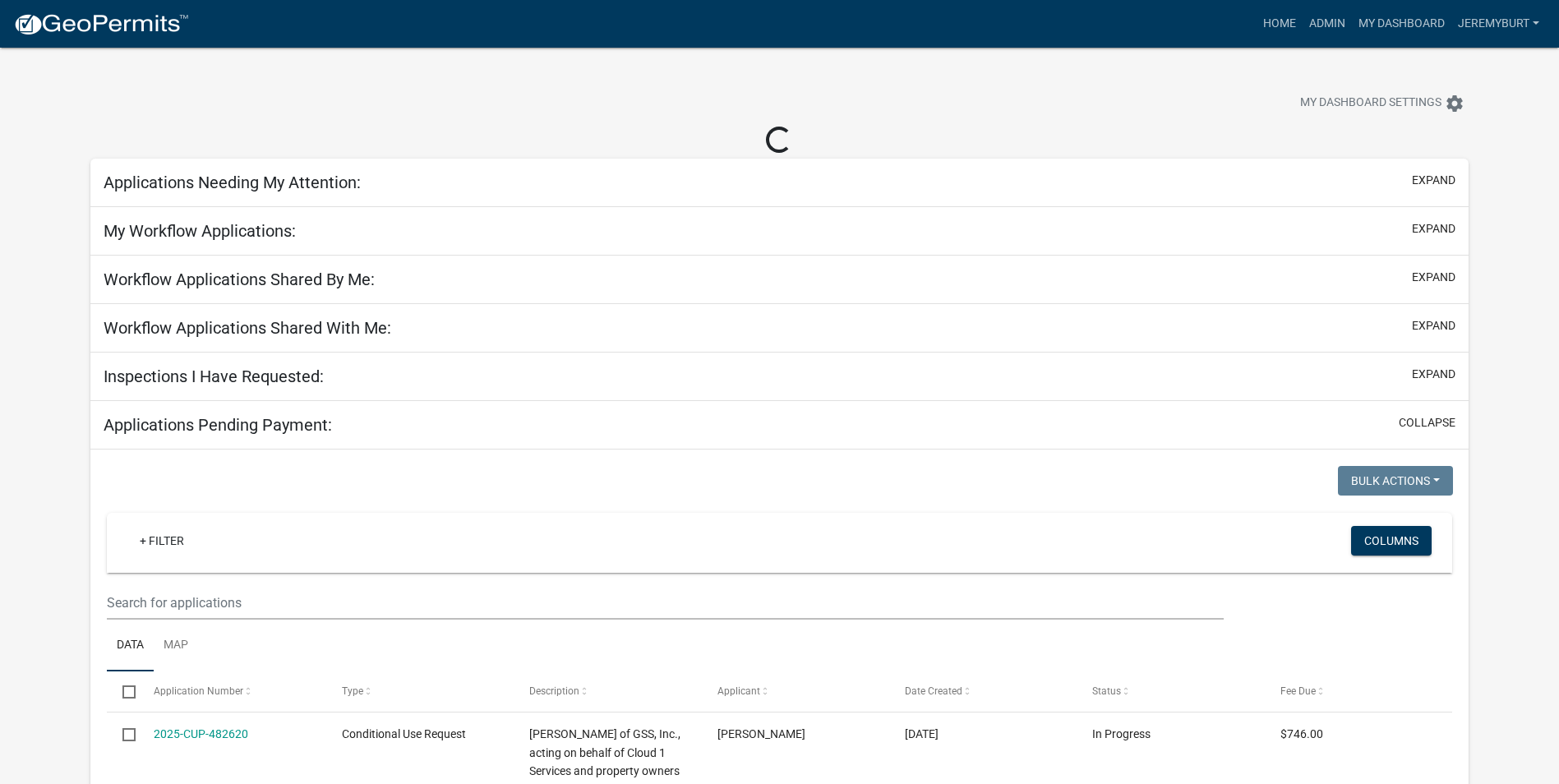
select select "2: 50"
